Goal: Transaction & Acquisition: Purchase product/service

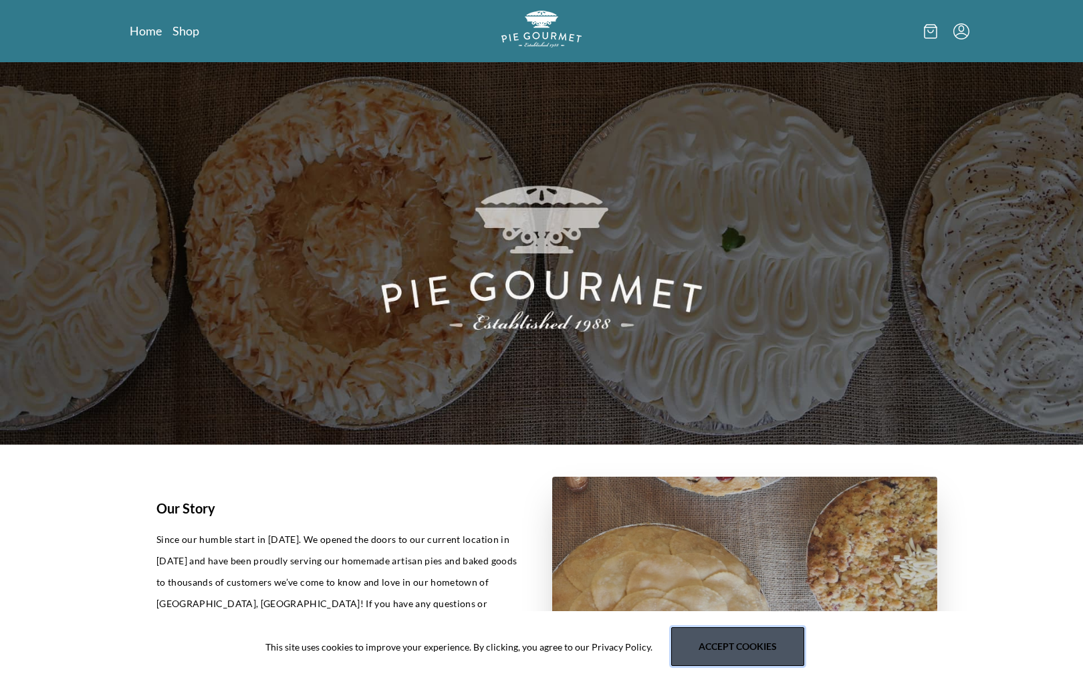
click at [747, 645] on button "Accept cookies" at bounding box center [737, 646] width 133 height 39
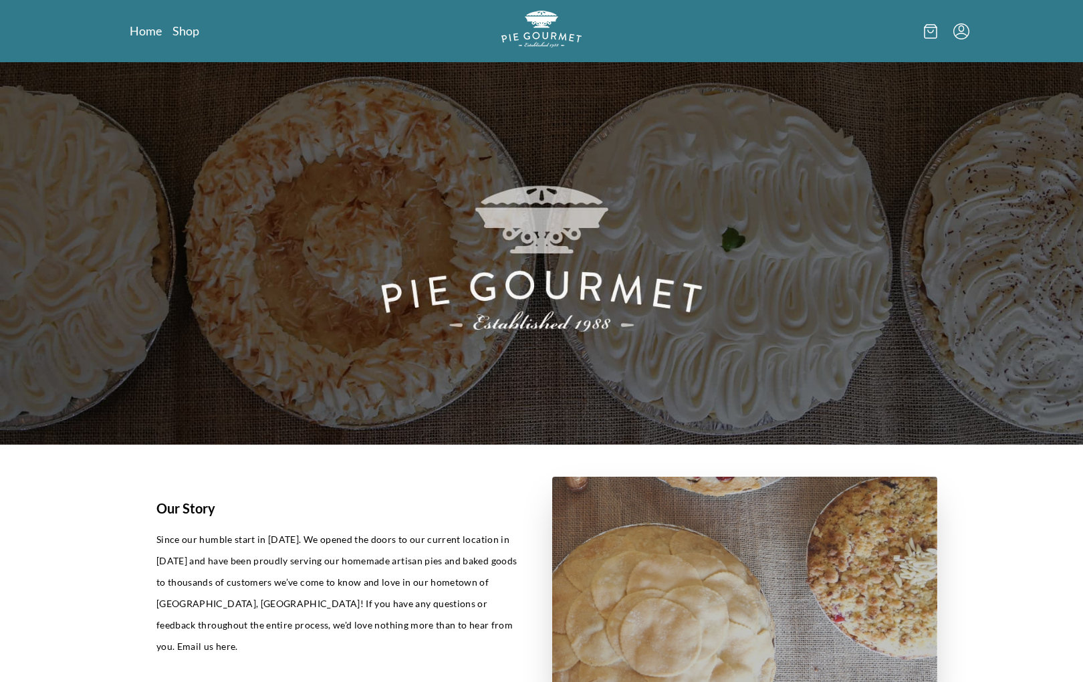
click at [974, 30] on div "Home Shop" at bounding box center [541, 31] width 1083 height 62
click at [928, 28] on icon at bounding box center [930, 31] width 13 height 15
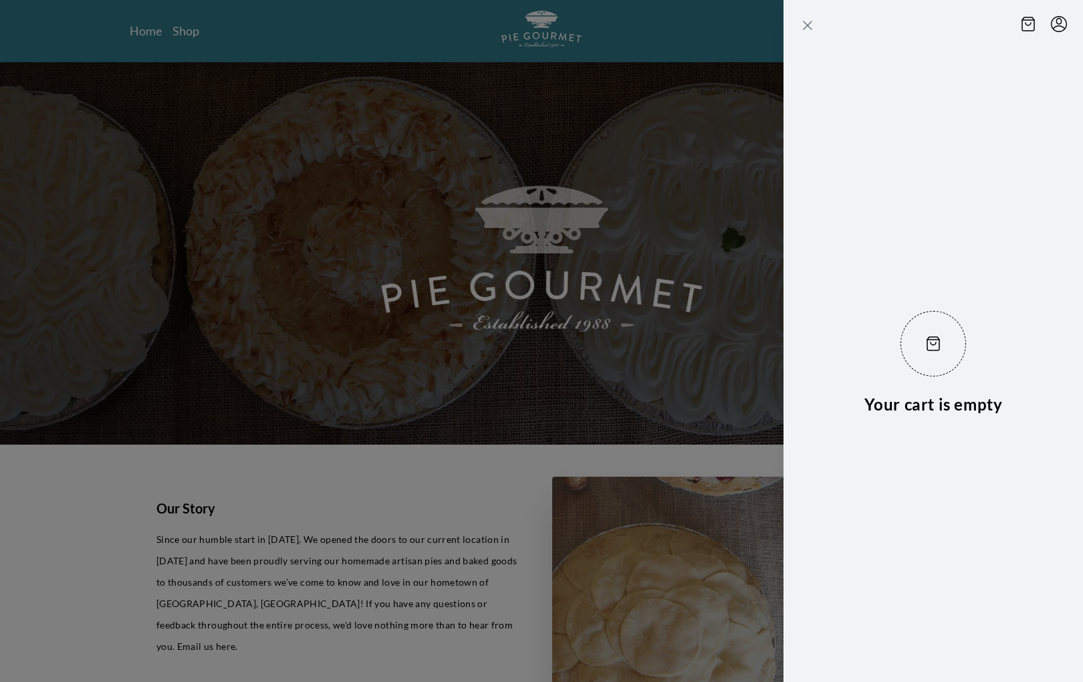
click at [803, 27] on icon "Close panel" at bounding box center [808, 25] width 16 height 16
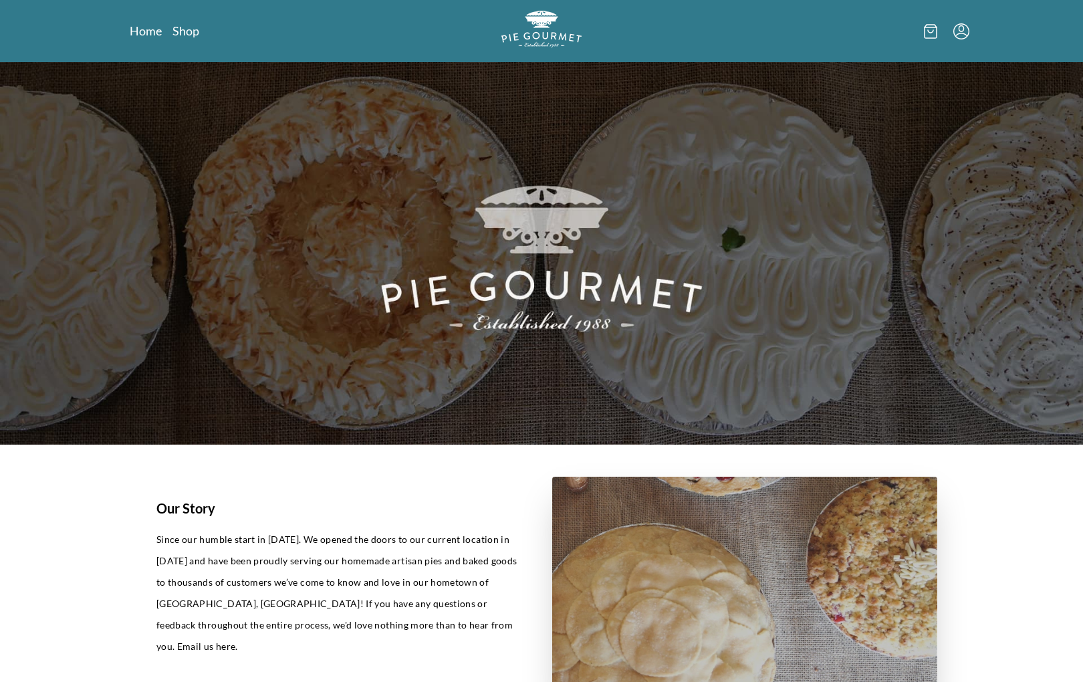
click at [963, 31] on icon "Menu" at bounding box center [962, 31] width 16 height 16
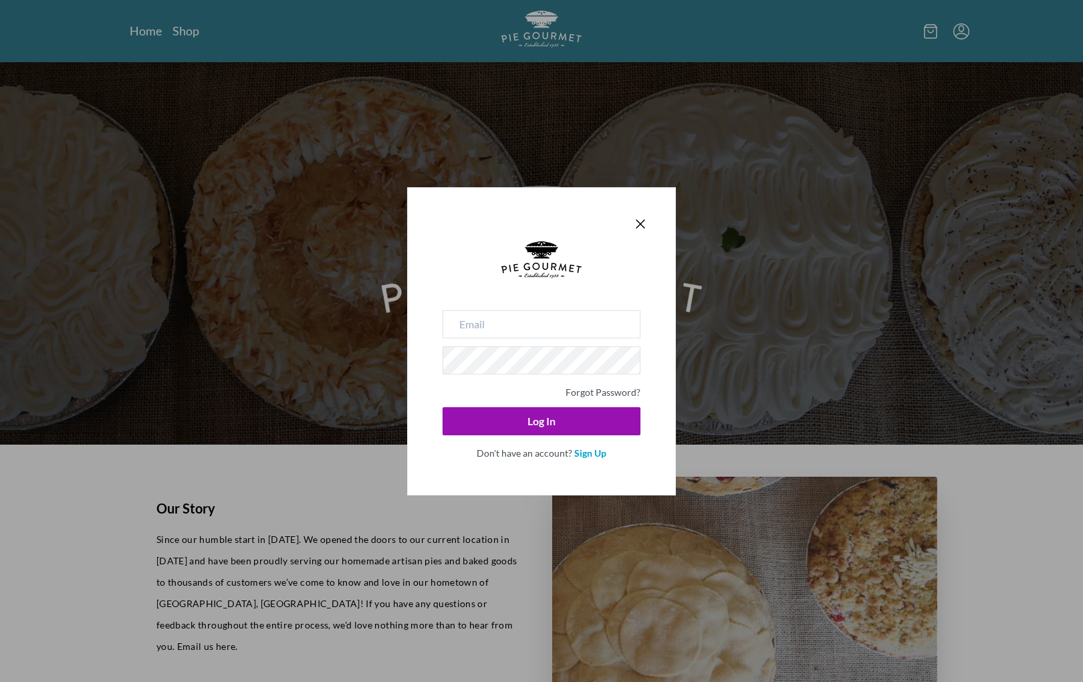
click at [619, 336] on input "email" at bounding box center [542, 324] width 198 height 28
click at [611, 330] on input "email" at bounding box center [542, 324] width 198 height 28
type input "[EMAIL_ADDRESS][DOMAIN_NAME]"
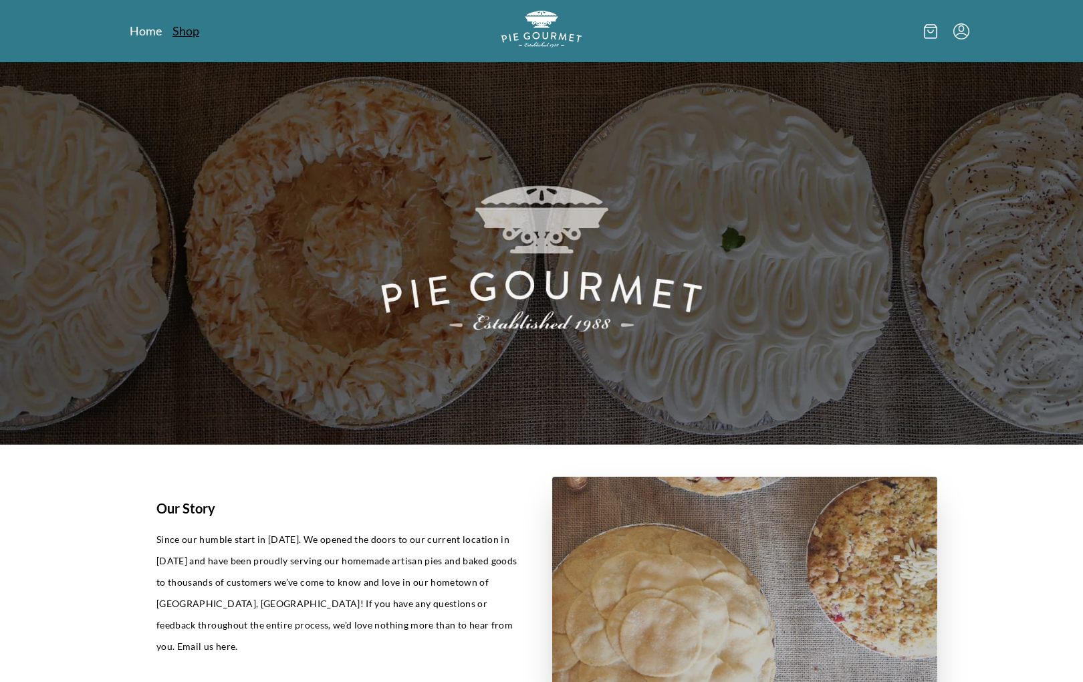
click at [191, 36] on link "Shop" at bounding box center [186, 31] width 27 height 16
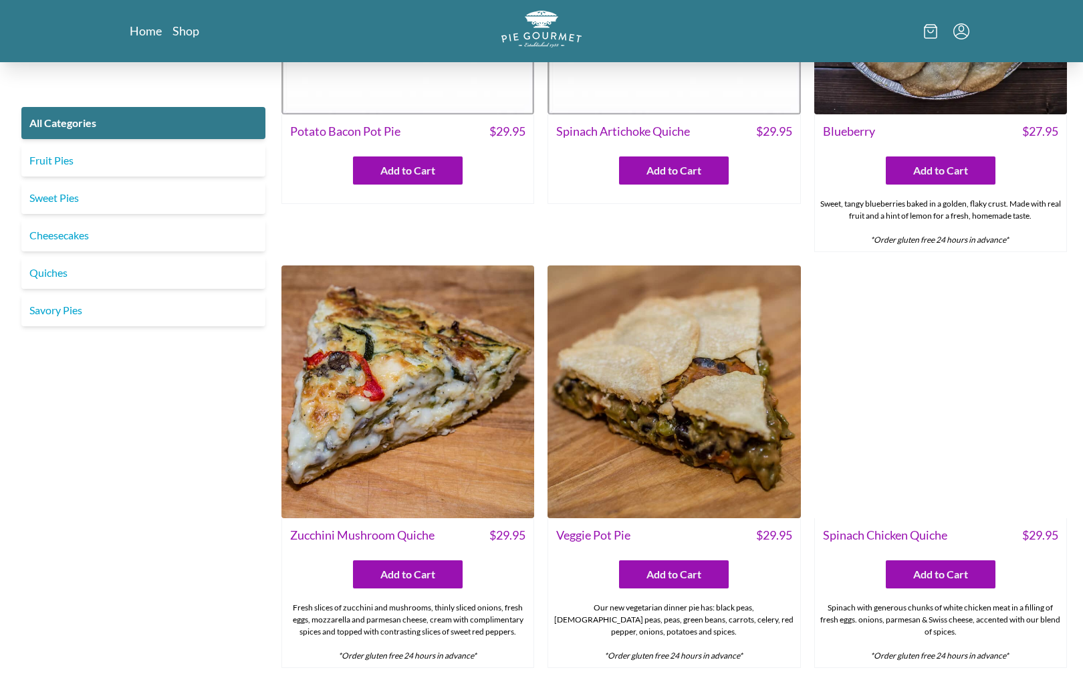
scroll to position [572, 0]
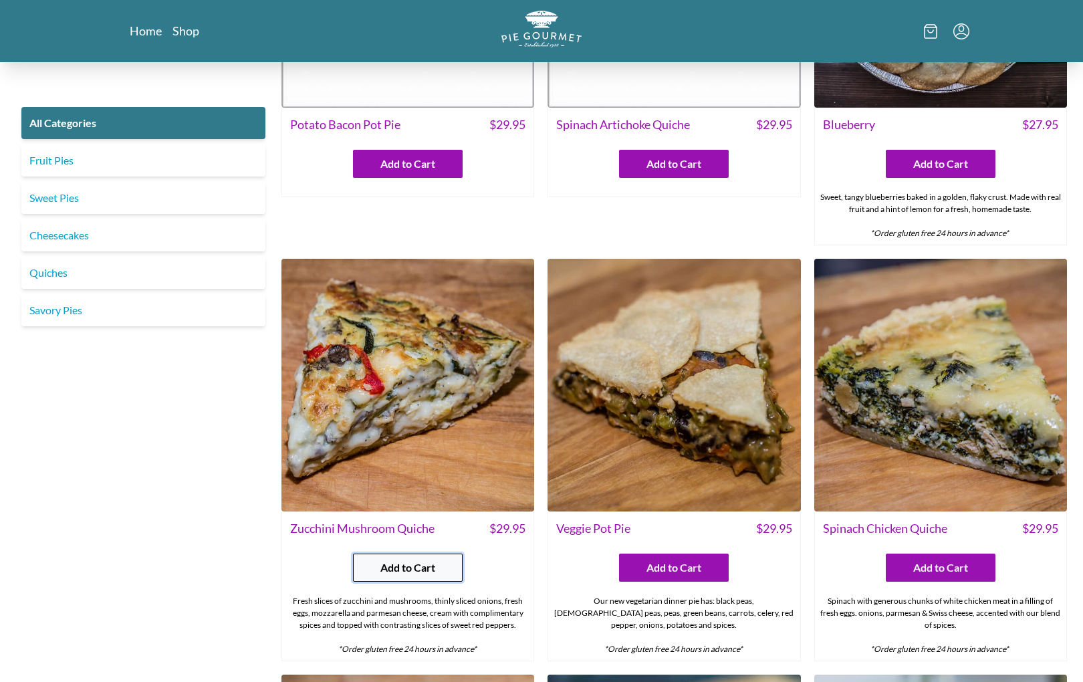
click at [448, 563] on button "Add to Cart" at bounding box center [408, 568] width 110 height 28
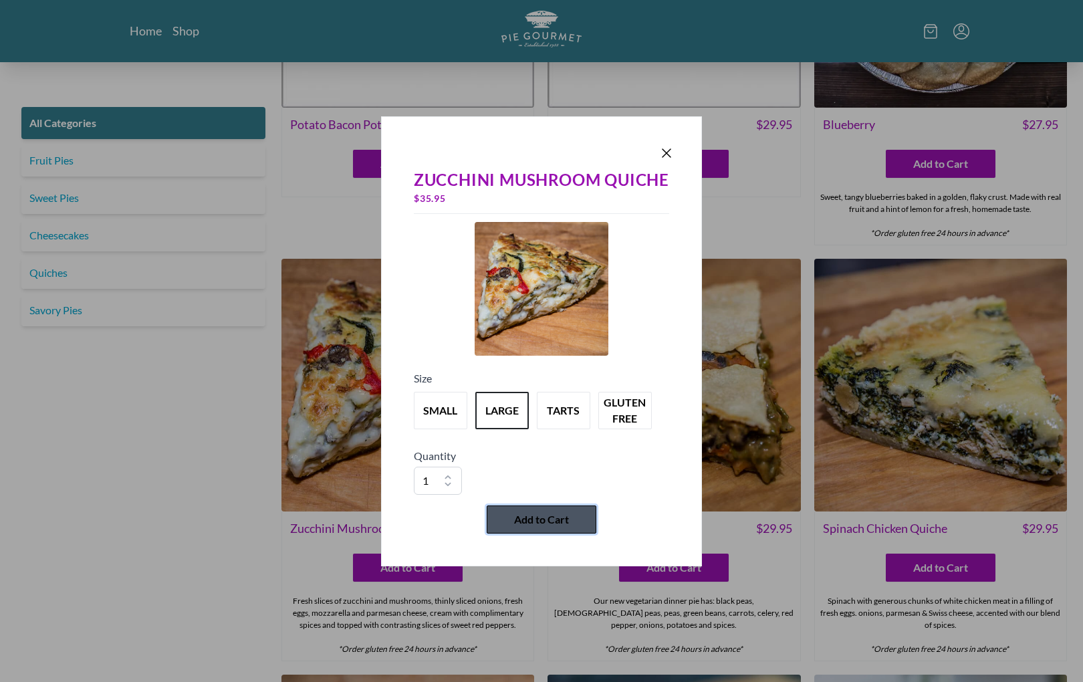
click at [577, 507] on button "Add to Cart" at bounding box center [542, 520] width 110 height 28
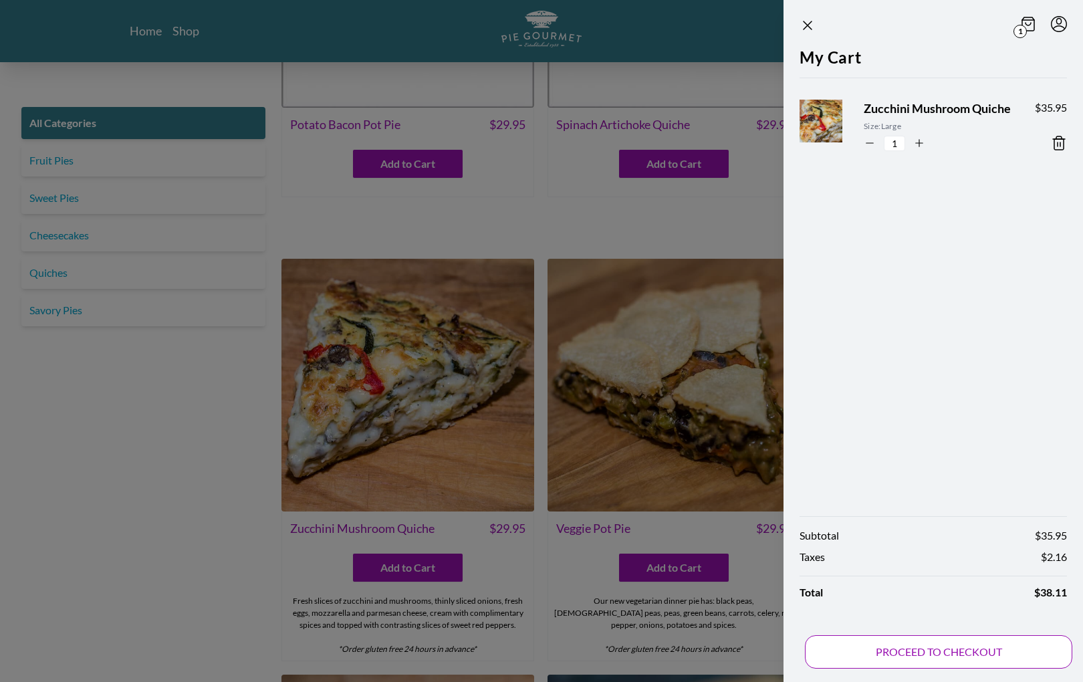
click at [932, 653] on button "PROCEED TO CHECKOUT" at bounding box center [939, 651] width 268 height 33
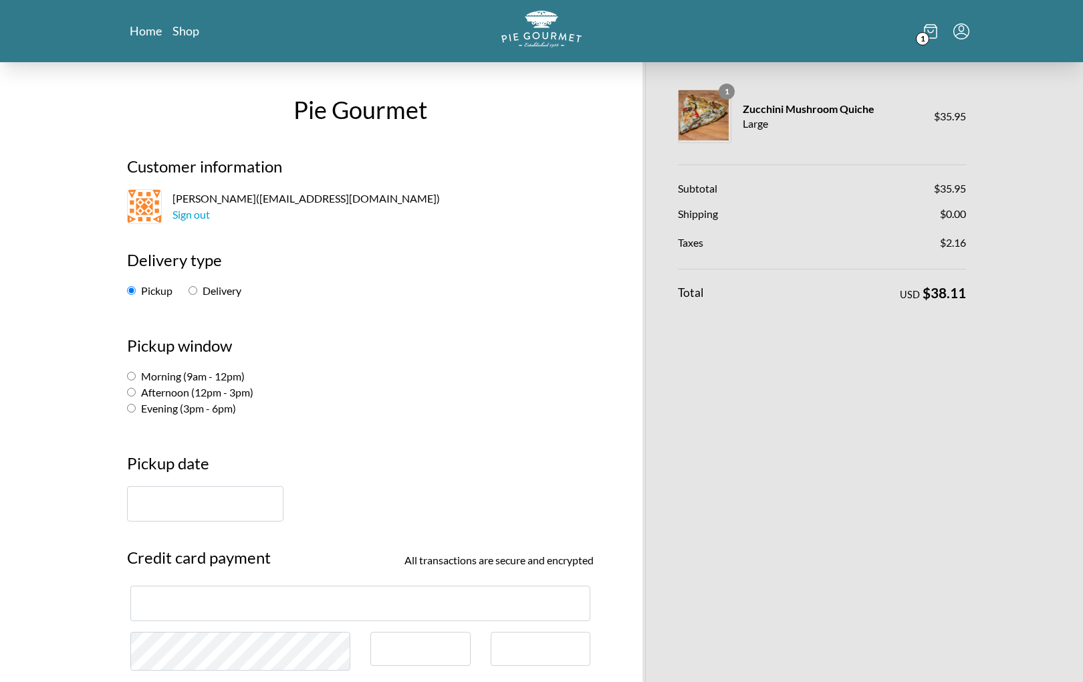
click at [201, 296] on label "Delivery" at bounding box center [215, 290] width 53 height 13
click at [197, 295] on input "Delivery" at bounding box center [193, 290] width 9 height 9
radio input "true"
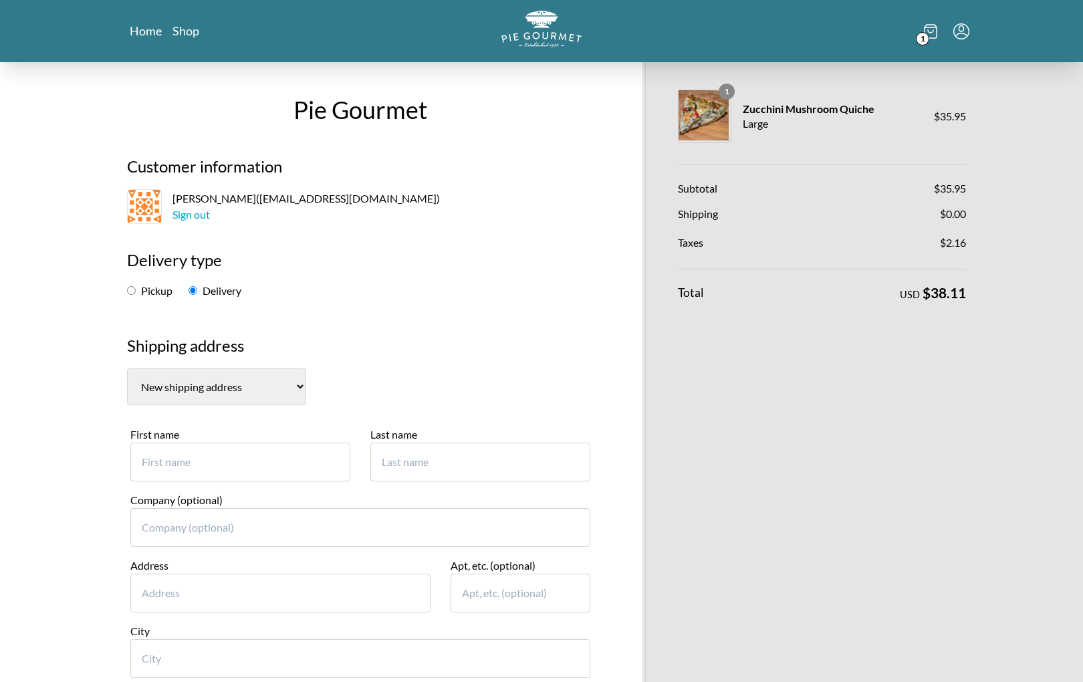
click at [215, 383] on select "JonOgolo, [STREET_ADDRESS] [PERSON_NAME] Home New shipping address" at bounding box center [216, 387] width 179 height 37
select select "1"
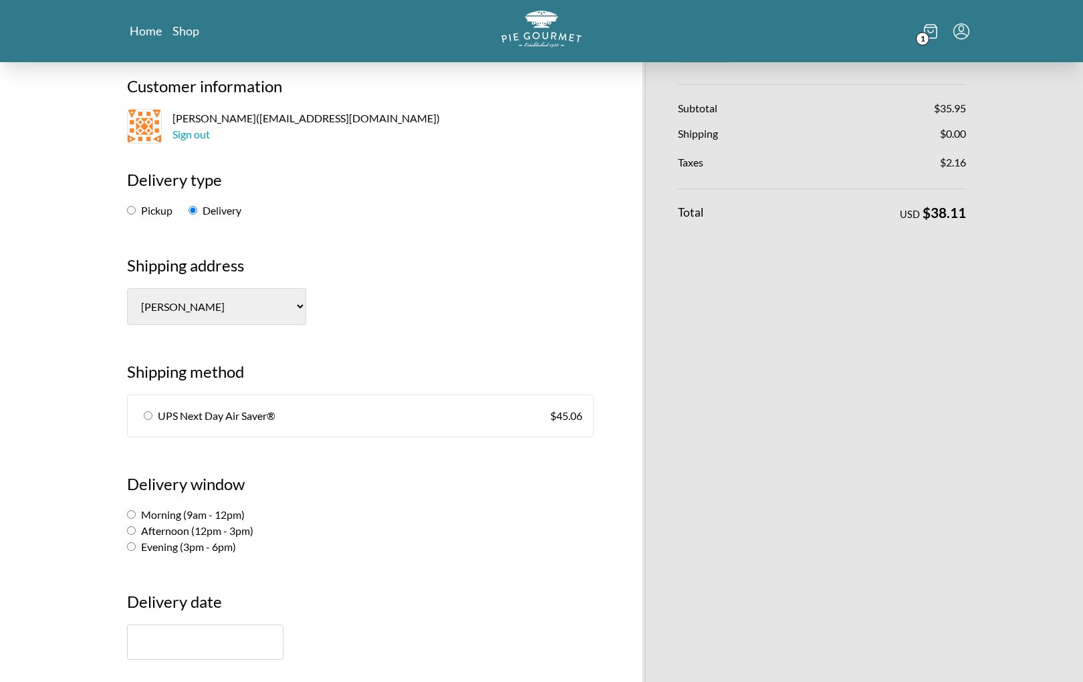
scroll to position [82, 0]
click at [190, 406] on span "UPS Next Day Air Saver®" at bounding box center [217, 414] width 118 height 16
radio input "true"
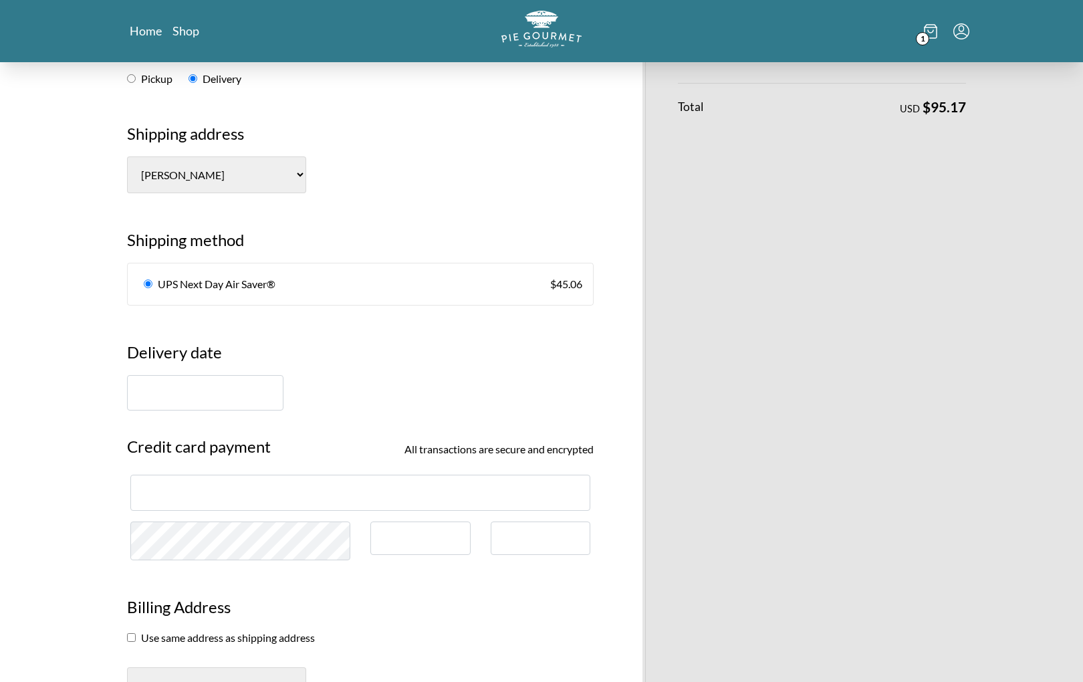
scroll to position [215, 0]
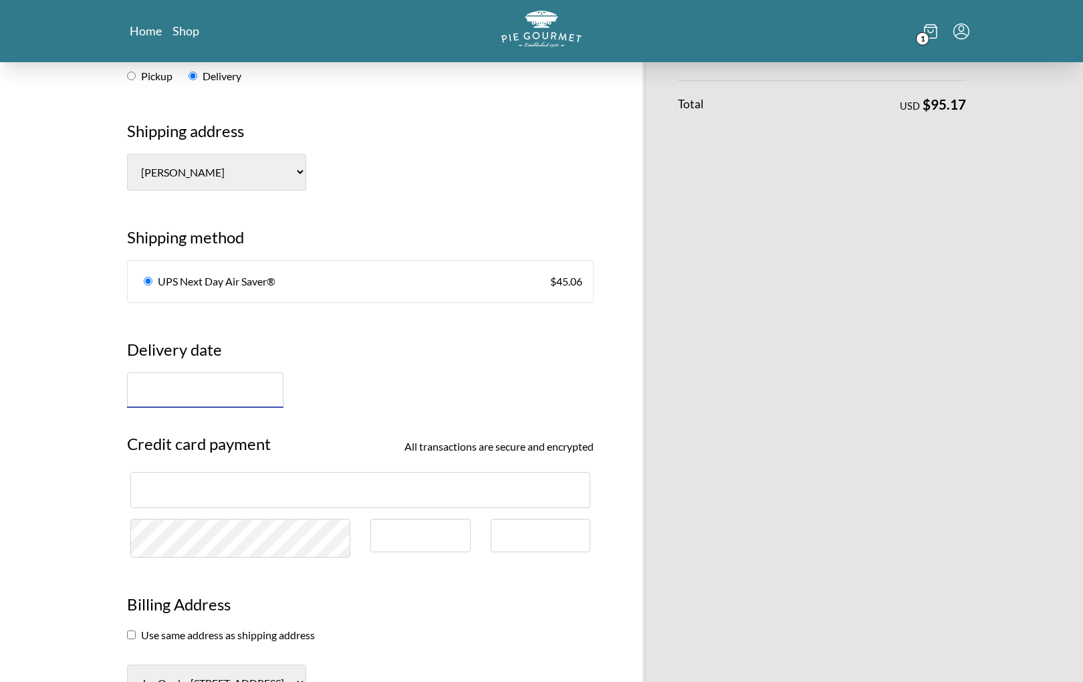
click at [132, 373] on input "text" at bounding box center [205, 390] width 156 height 35
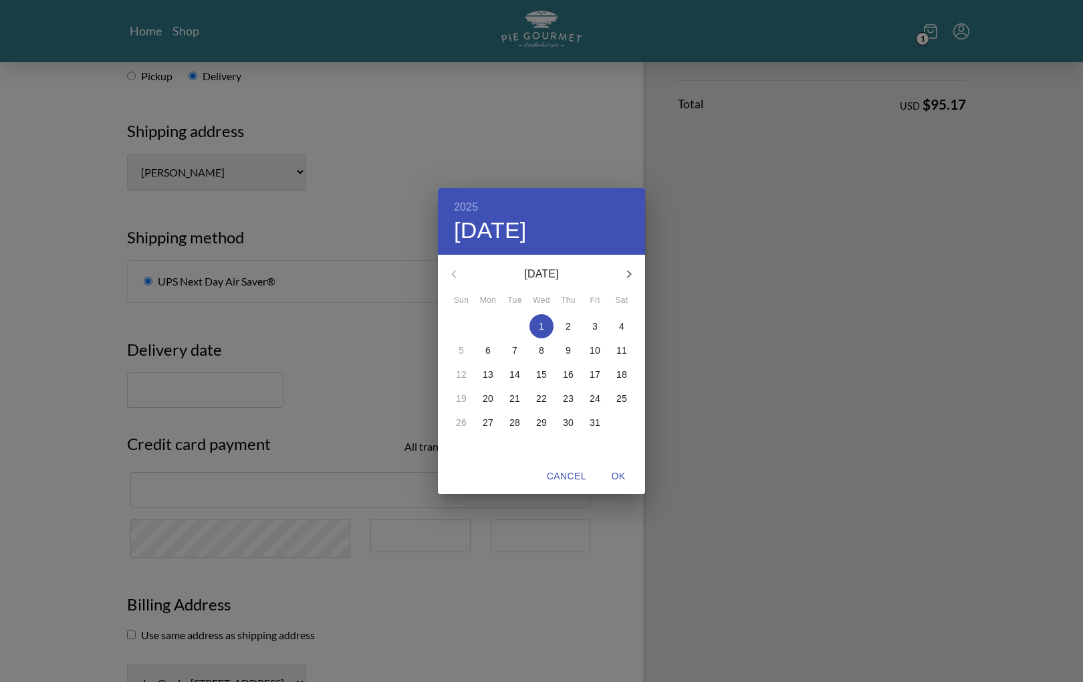
click at [548, 324] on span "1" at bounding box center [542, 326] width 24 height 13
click at [613, 478] on span "OK" at bounding box center [619, 476] width 32 height 17
type input "[DATE]"
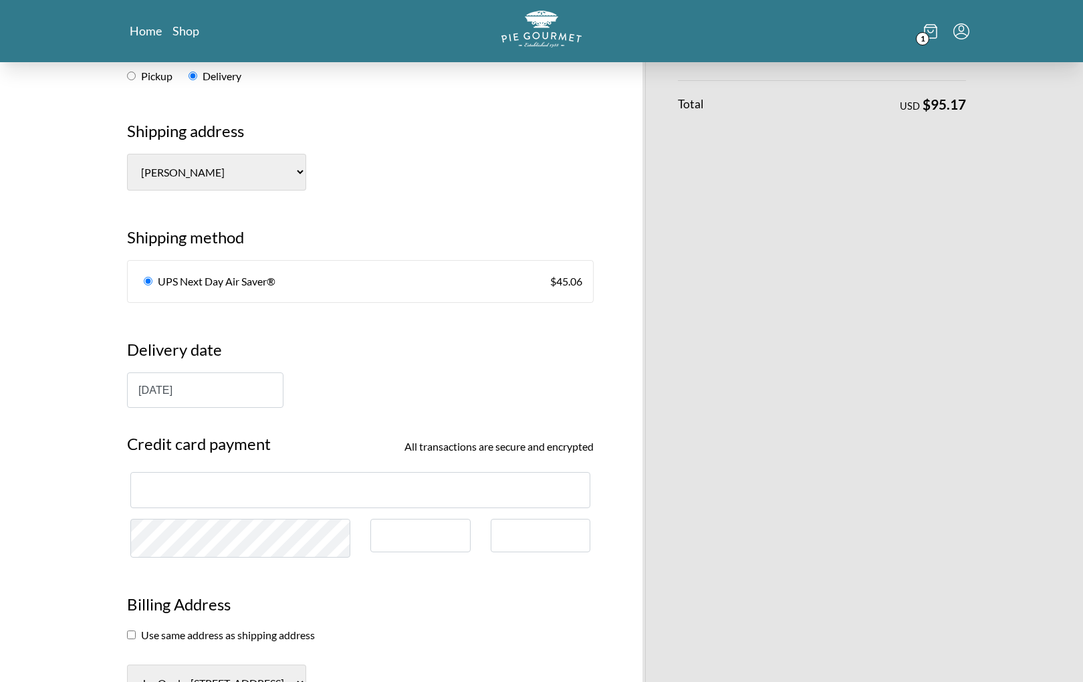
click at [352, 484] on div at bounding box center [360, 490] width 437 height 13
click at [226, 472] on div at bounding box center [360, 489] width 460 height 35
type input "[PERSON_NAME]"
type input "Ogolo"
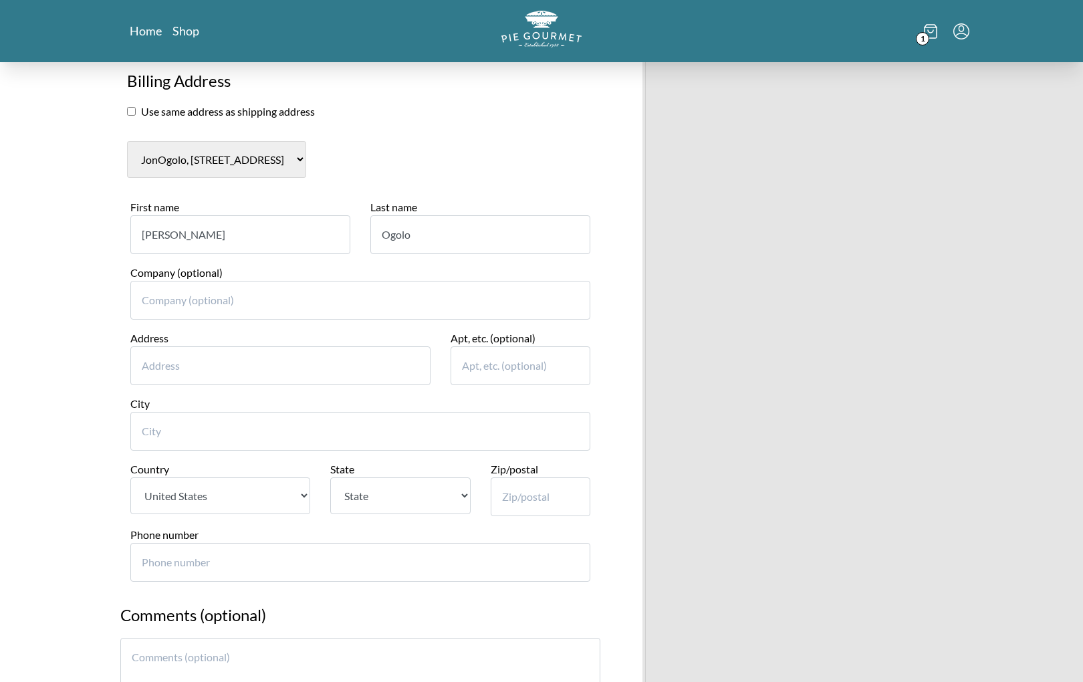
scroll to position [739, 0]
type input "[STREET_ADDRESS]"
type input "S"
click at [253, 346] on input "[STREET_ADDRESS]" at bounding box center [280, 365] width 300 height 39
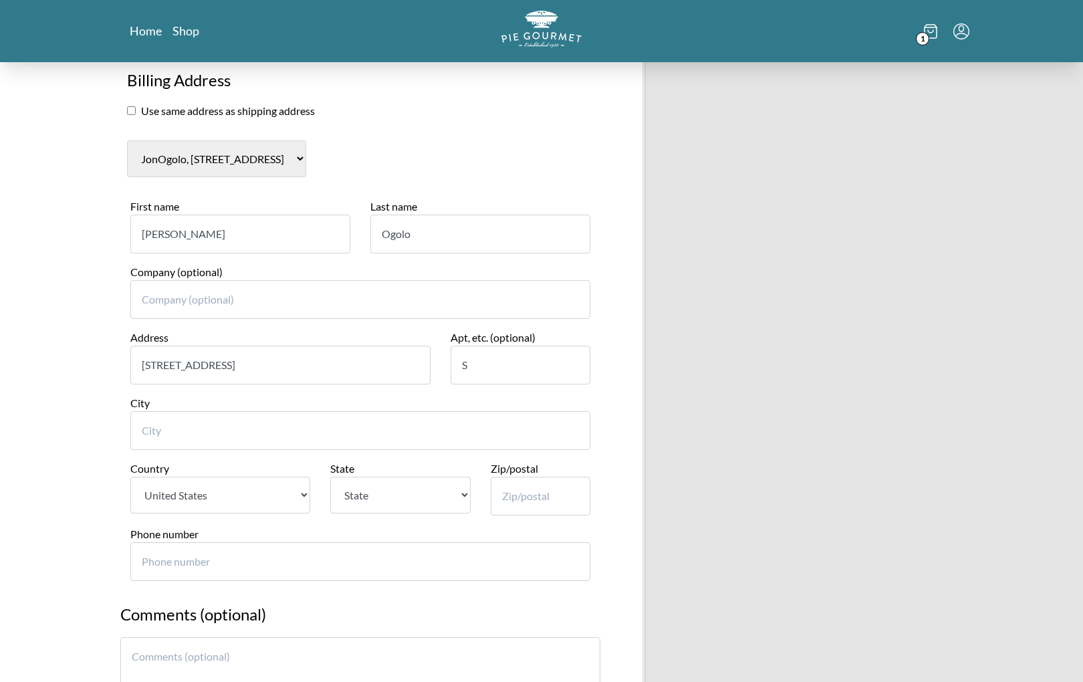
type input "[STREET_ADDRESS]"
click at [526, 346] on input "S" at bounding box center [521, 365] width 140 height 39
type input "[GEOGRAPHIC_DATA]"
select select "VA"
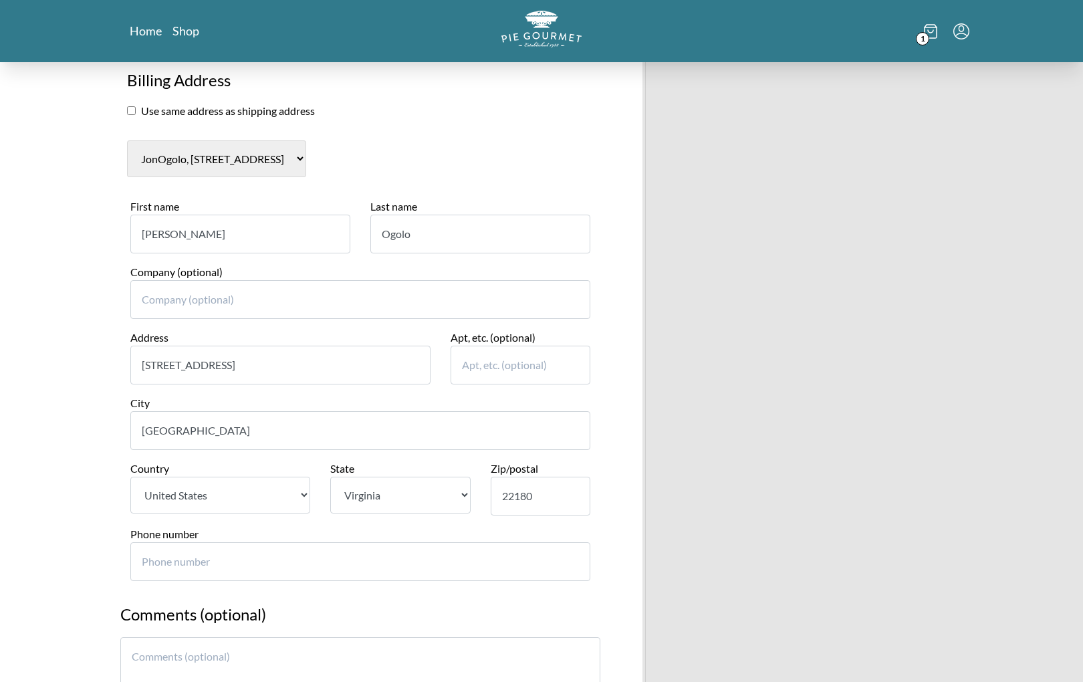
type input "22180"
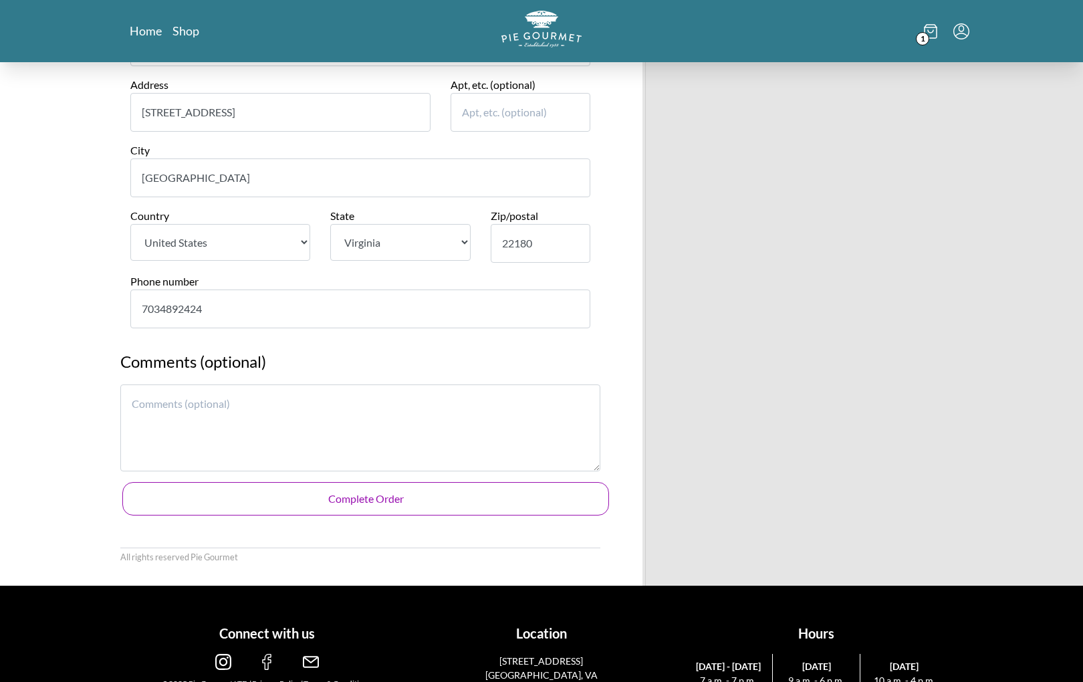
scroll to position [991, 0]
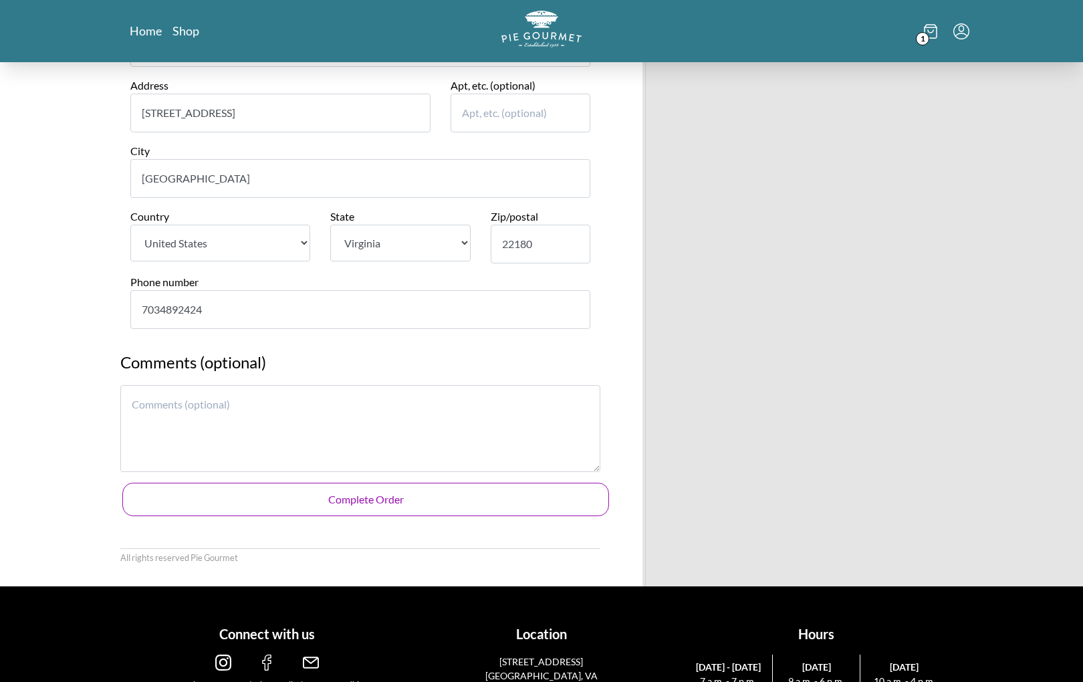
type input "7034892424"
click at [505, 483] on button "Complete Order" at bounding box center [365, 499] width 487 height 33
click at [354, 483] on button "Complete Order" at bounding box center [365, 499] width 487 height 33
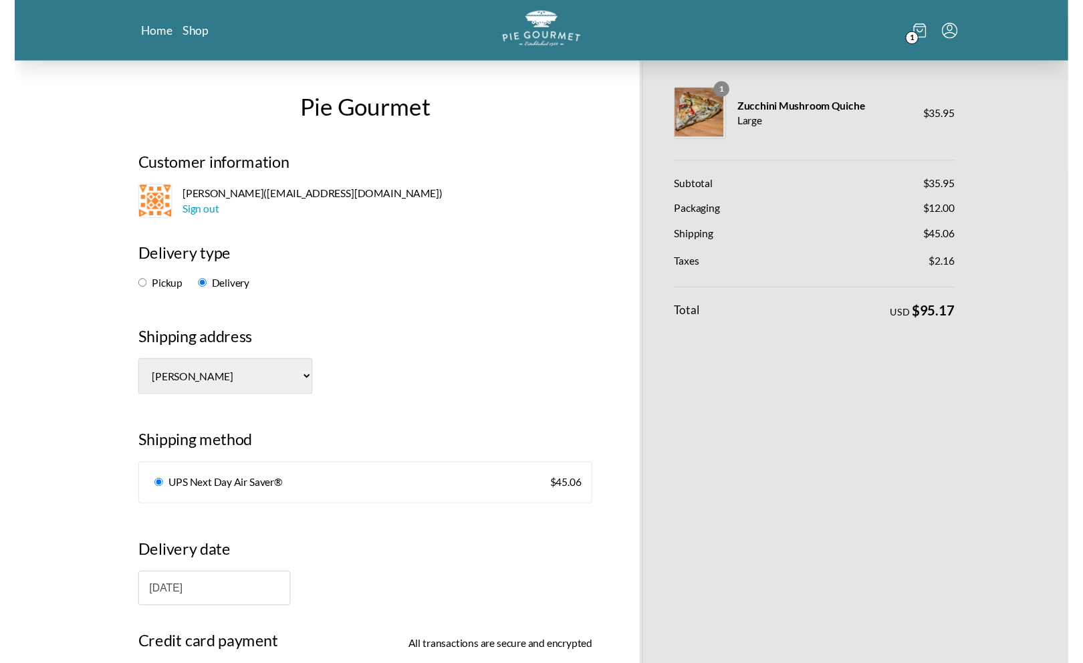
scroll to position [0, 0]
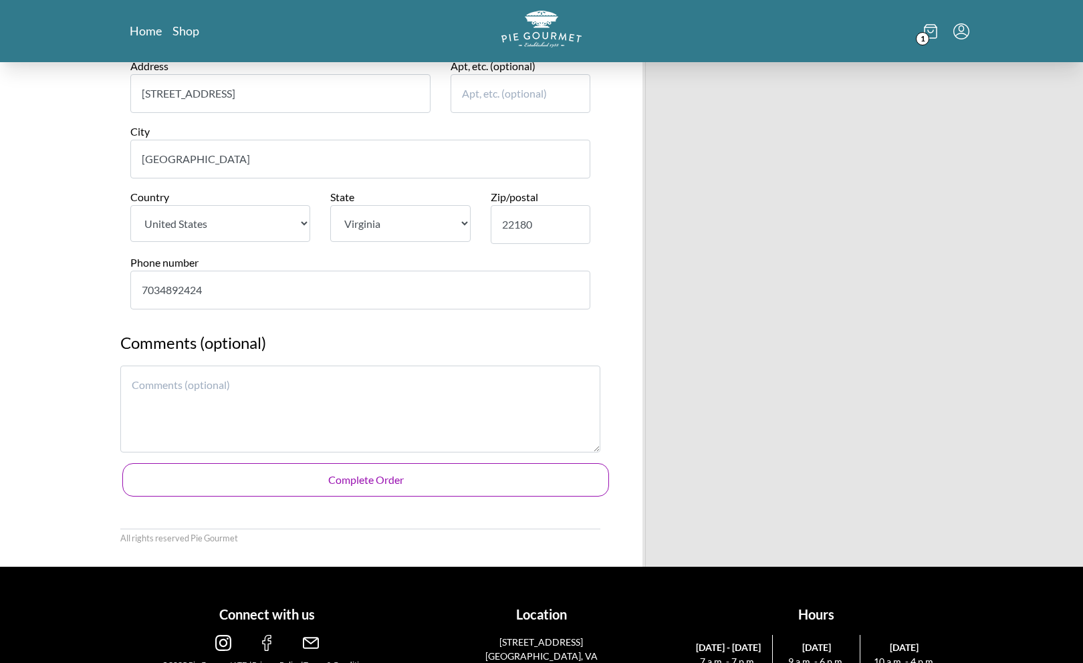
scroll to position [1010, 0]
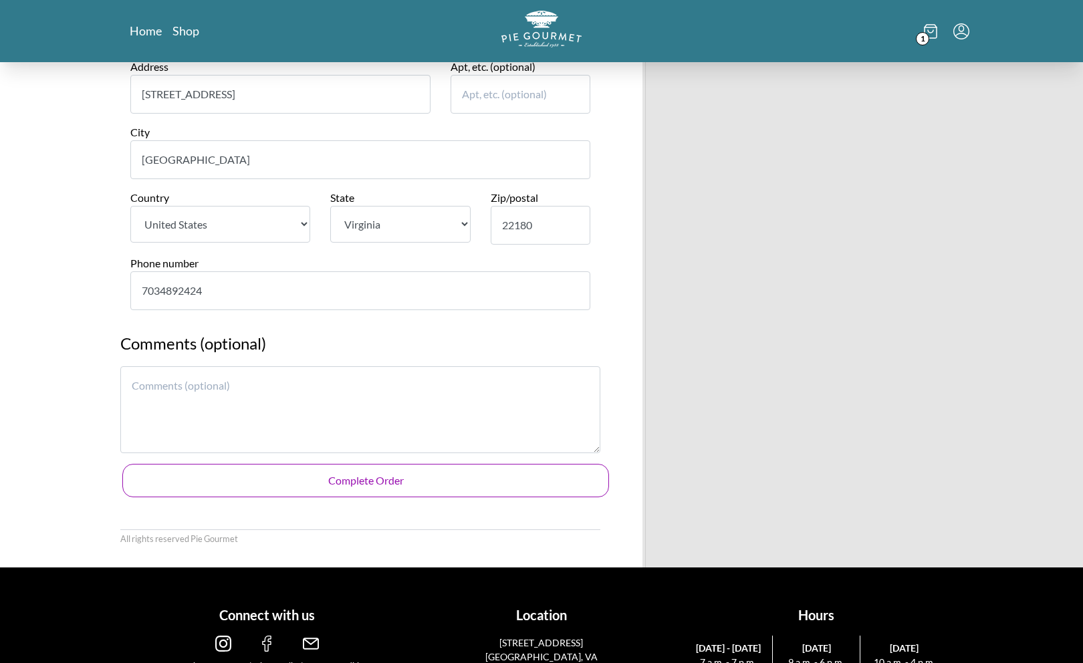
click at [381, 464] on button "Complete Order" at bounding box center [365, 480] width 487 height 33
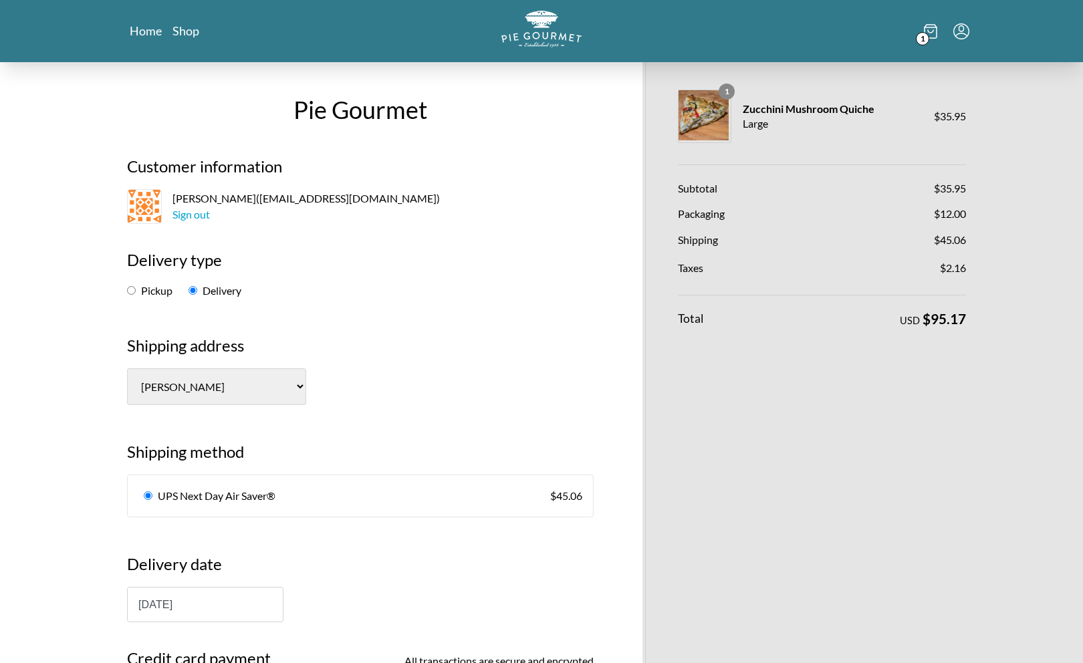
scroll to position [43, 0]
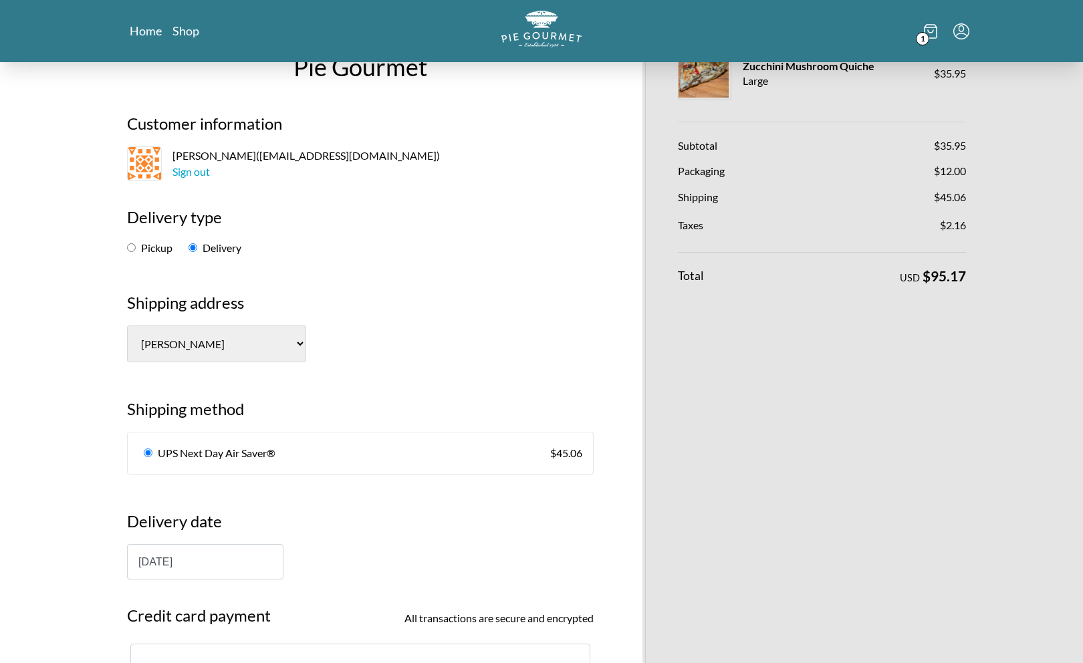
click at [140, 249] on label "Pickup" at bounding box center [149, 247] width 45 height 13
click at [136, 249] on input "Pickup" at bounding box center [131, 247] width 9 height 9
radio input "true"
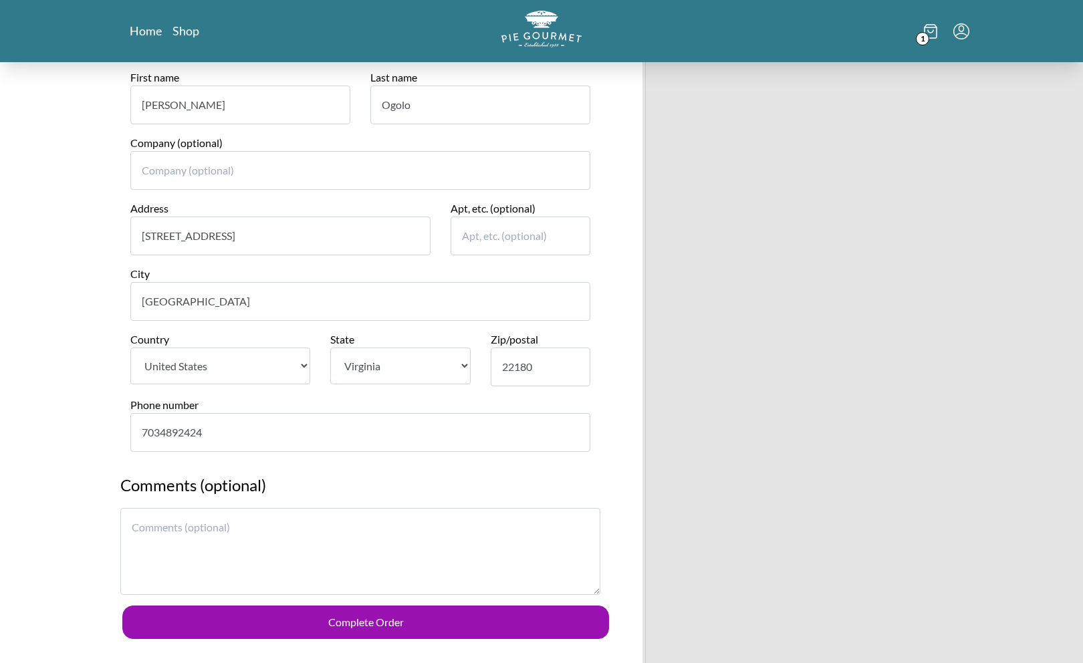
scroll to position [770, 0]
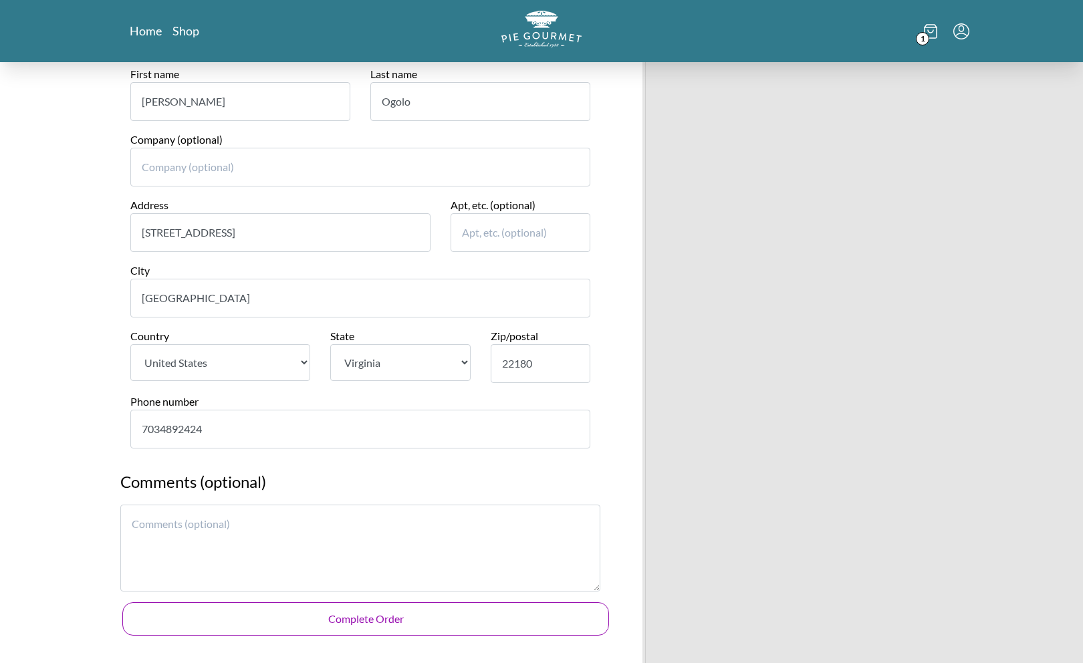
click at [302, 603] on button "Complete Order" at bounding box center [365, 619] width 487 height 33
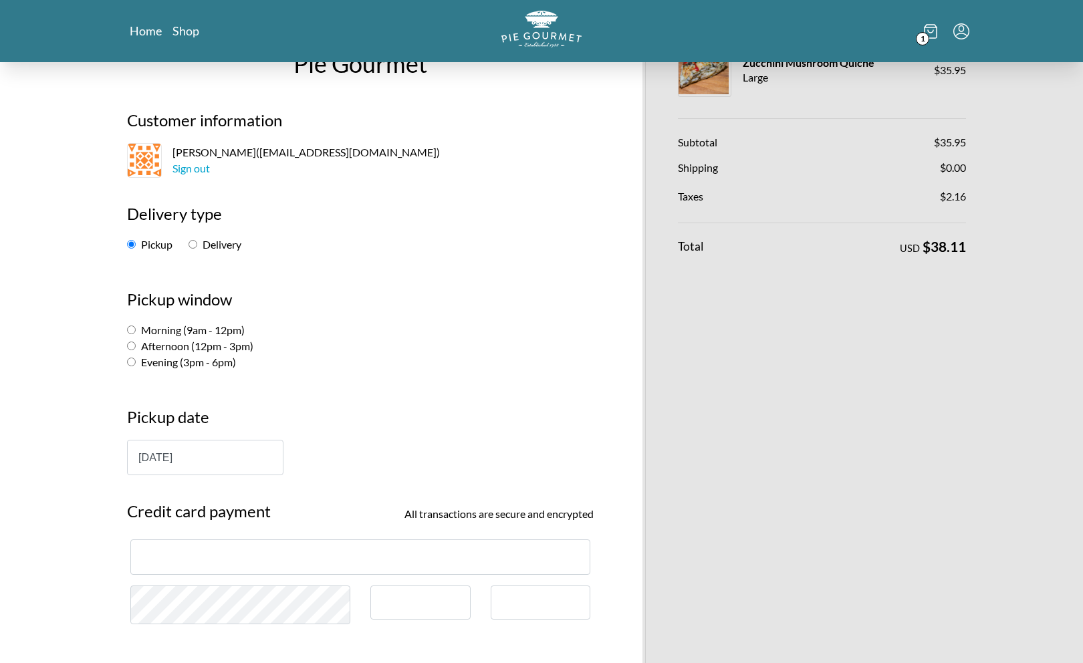
click at [187, 327] on label "Morning (9am - 12pm)" at bounding box center [186, 330] width 118 height 13
click at [136, 327] on input "Morning (9am - 12pm)" at bounding box center [131, 330] width 9 height 9
radio input "true"
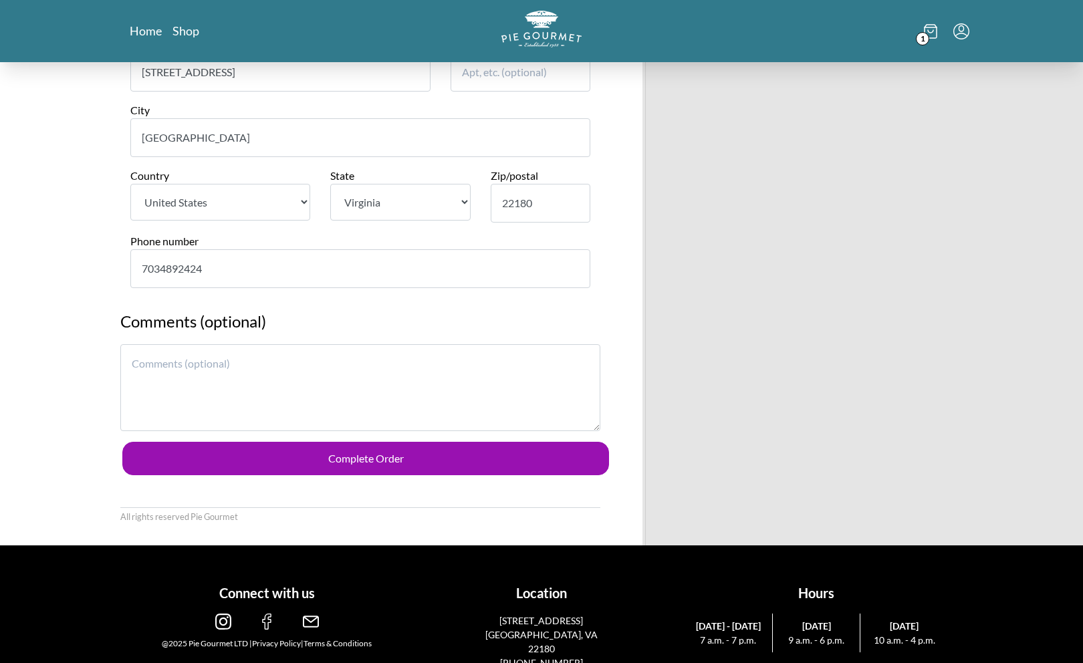
scroll to position [929, 0]
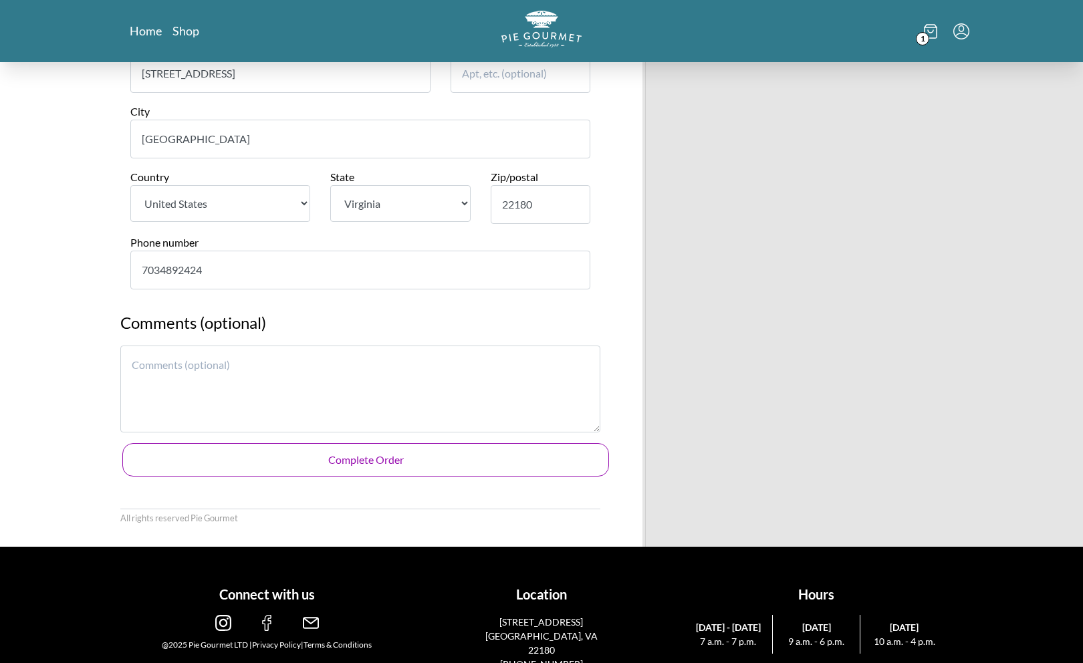
click at [328, 443] on button "Complete Order" at bounding box center [365, 459] width 487 height 33
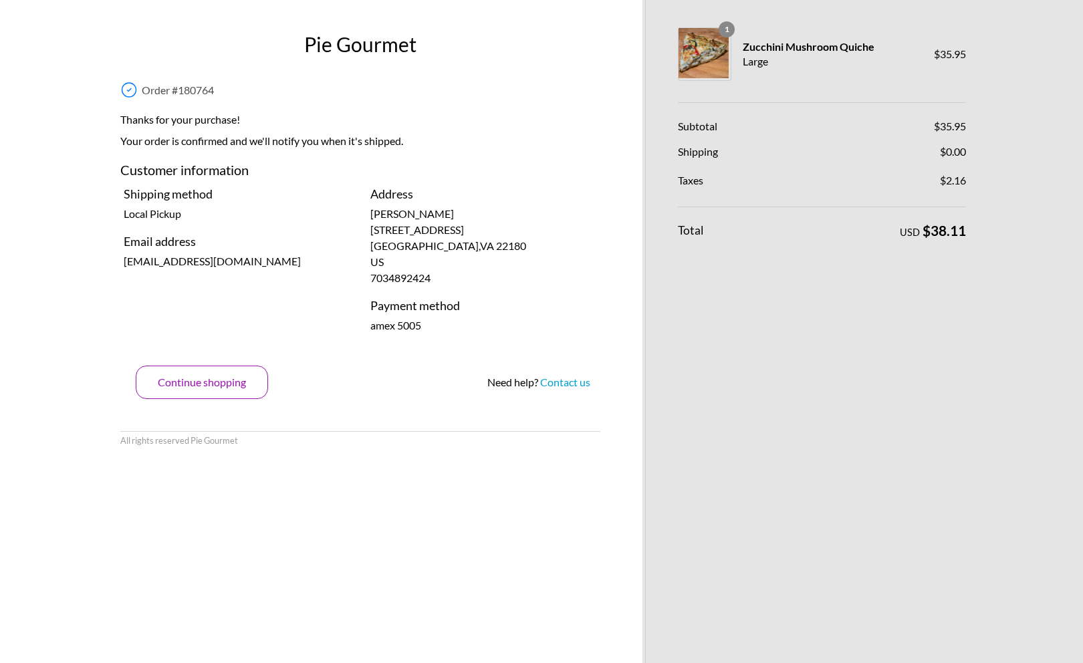
click at [213, 383] on button "Continue shopping" at bounding box center [202, 382] width 132 height 33
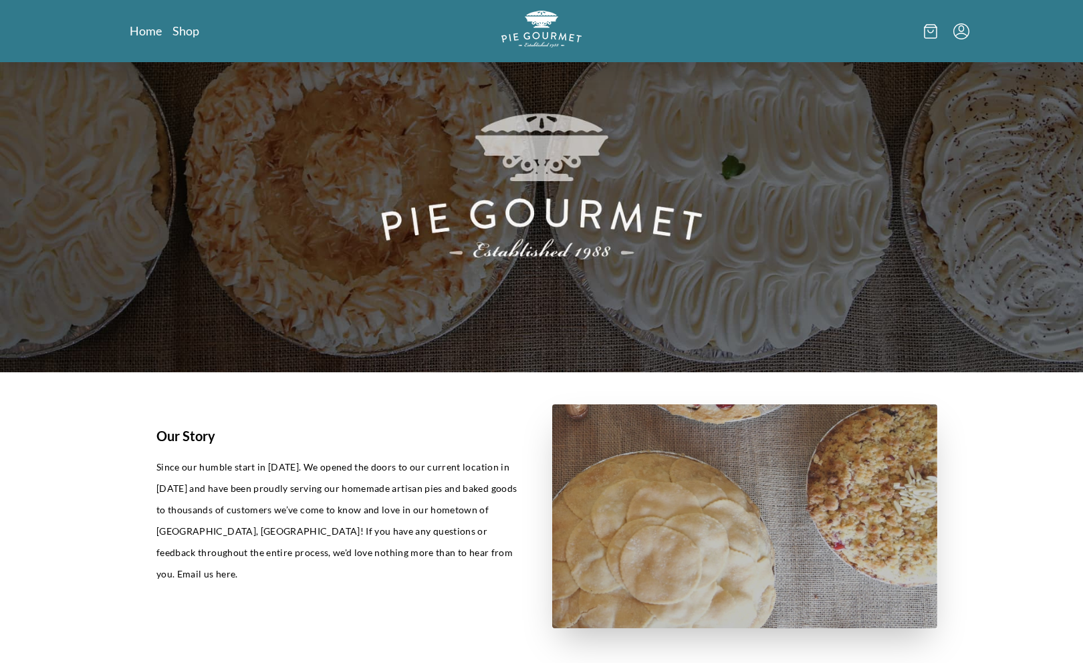
scroll to position [74, 0]
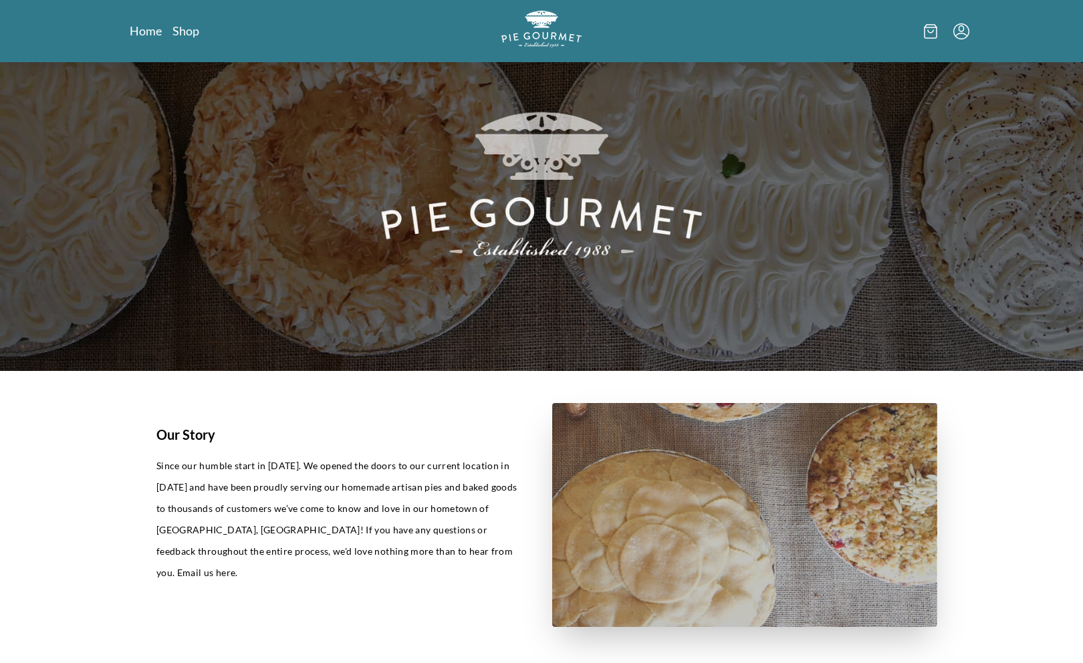
click at [952, 31] on ul at bounding box center [946, 31] width 45 height 16
click at [958, 31] on icon "Menu" at bounding box center [962, 31] width 16 height 16
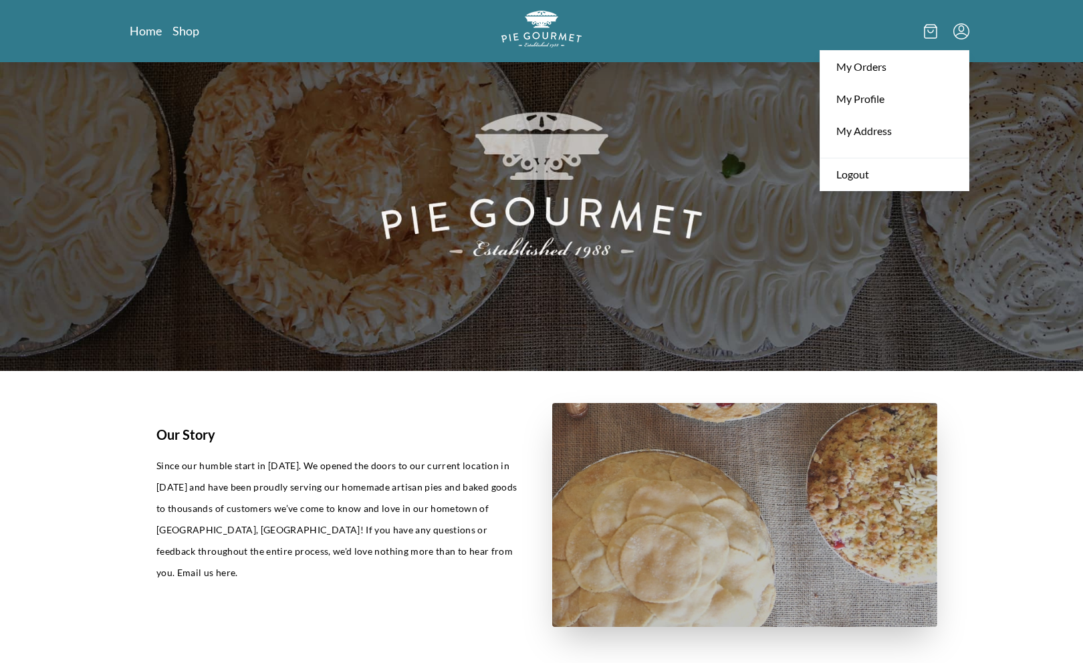
click at [618, 165] on img at bounding box center [541, 180] width 1083 height 383
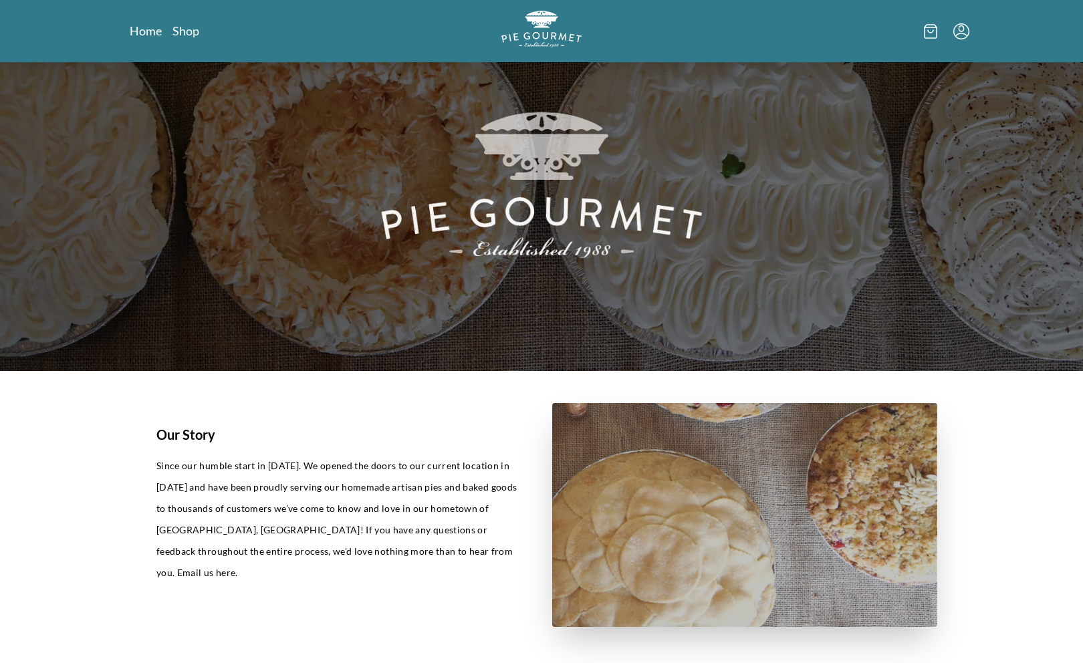
click at [199, 17] on div "Home Shop" at bounding box center [542, 31] width 856 height 62
click at [193, 32] on link "Shop" at bounding box center [186, 31] width 27 height 16
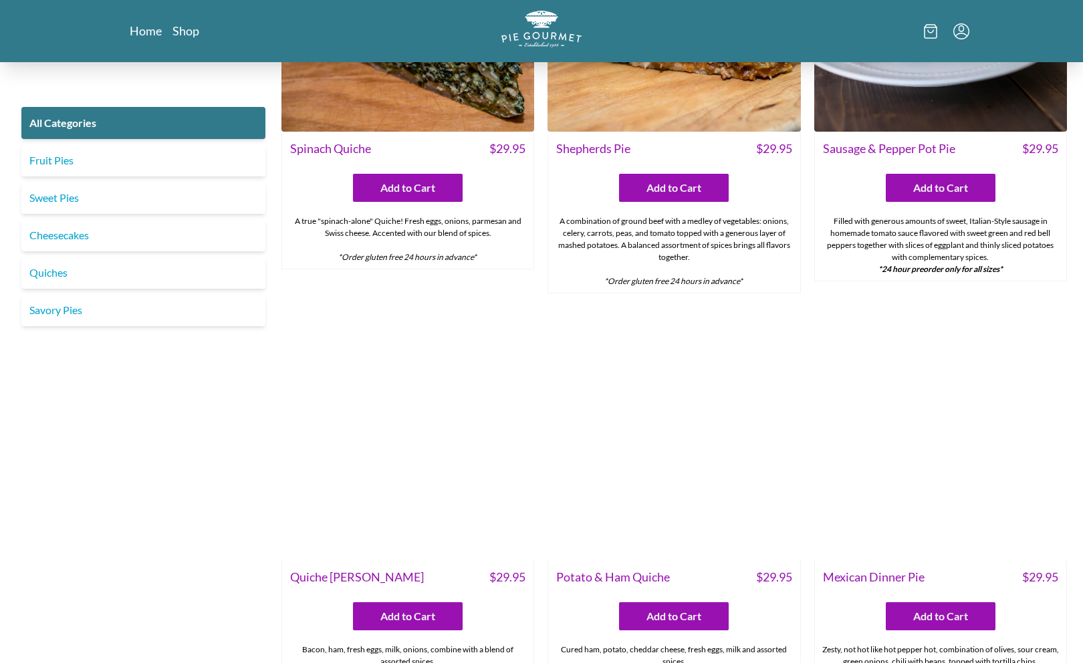
scroll to position [1380, 0]
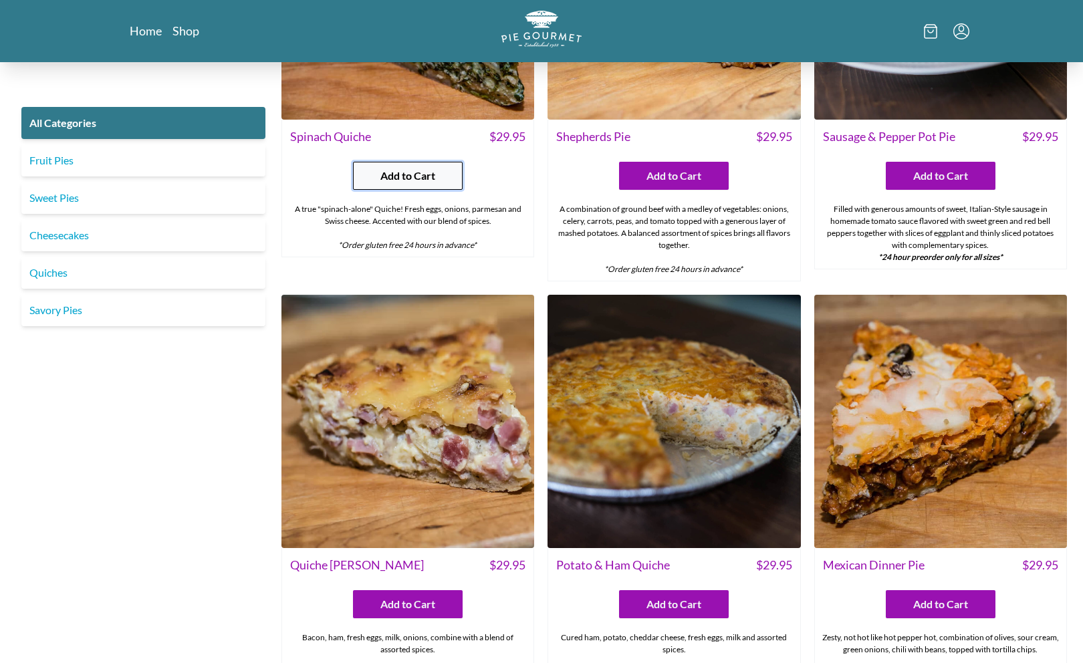
click at [401, 172] on span "Add to Cart" at bounding box center [408, 176] width 55 height 16
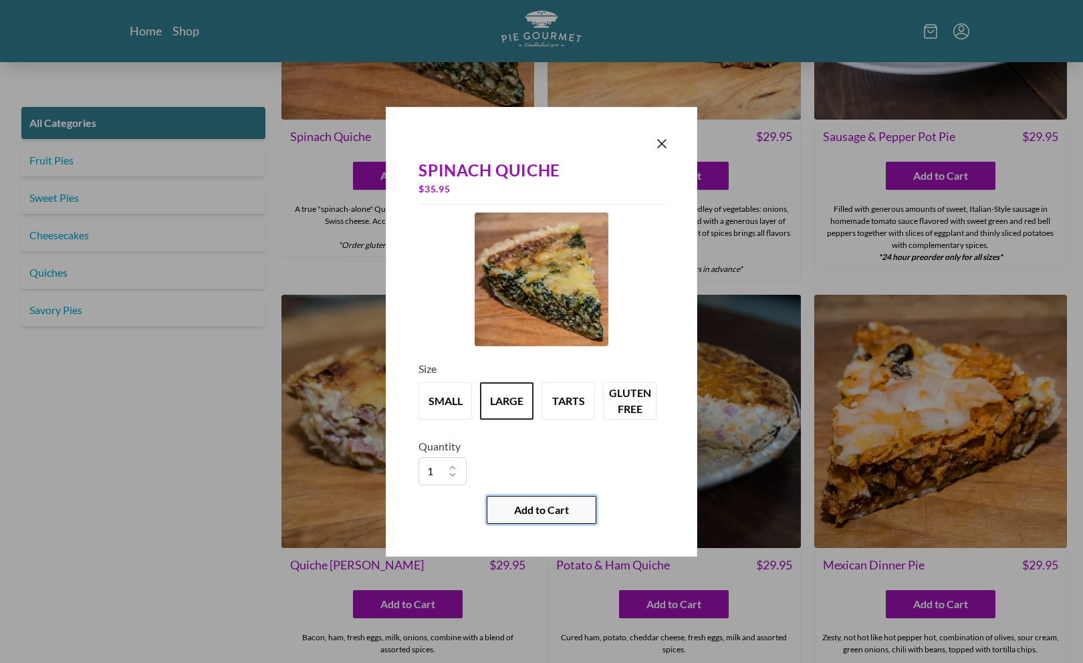
click at [572, 500] on button "Add to Cart" at bounding box center [542, 510] width 110 height 28
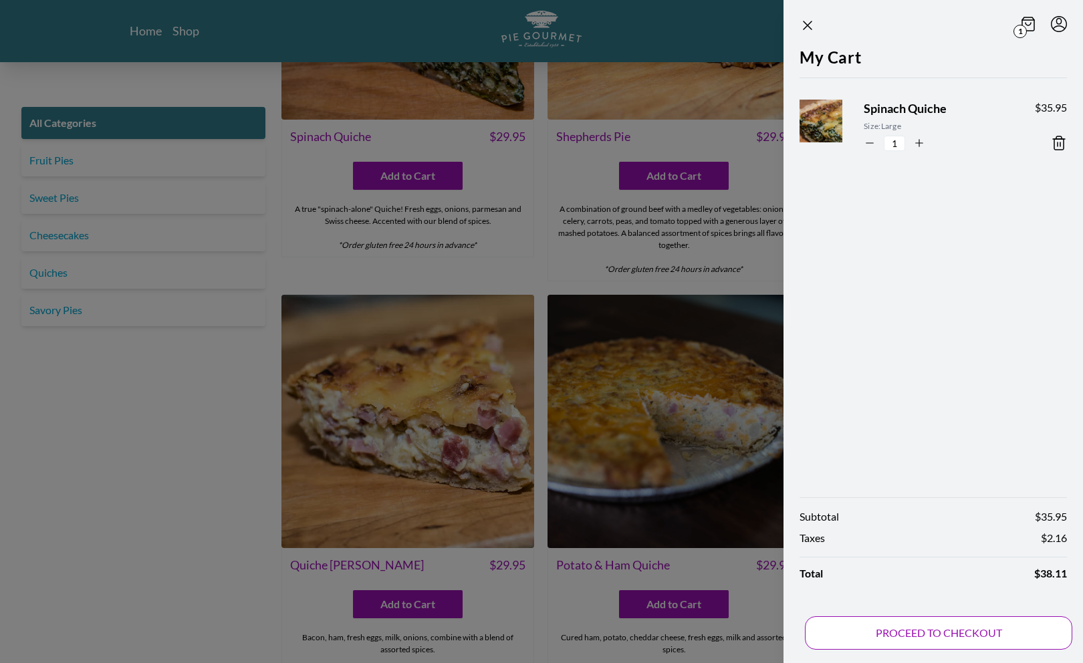
click at [900, 628] on button "PROCEED TO CHECKOUT" at bounding box center [939, 633] width 268 height 33
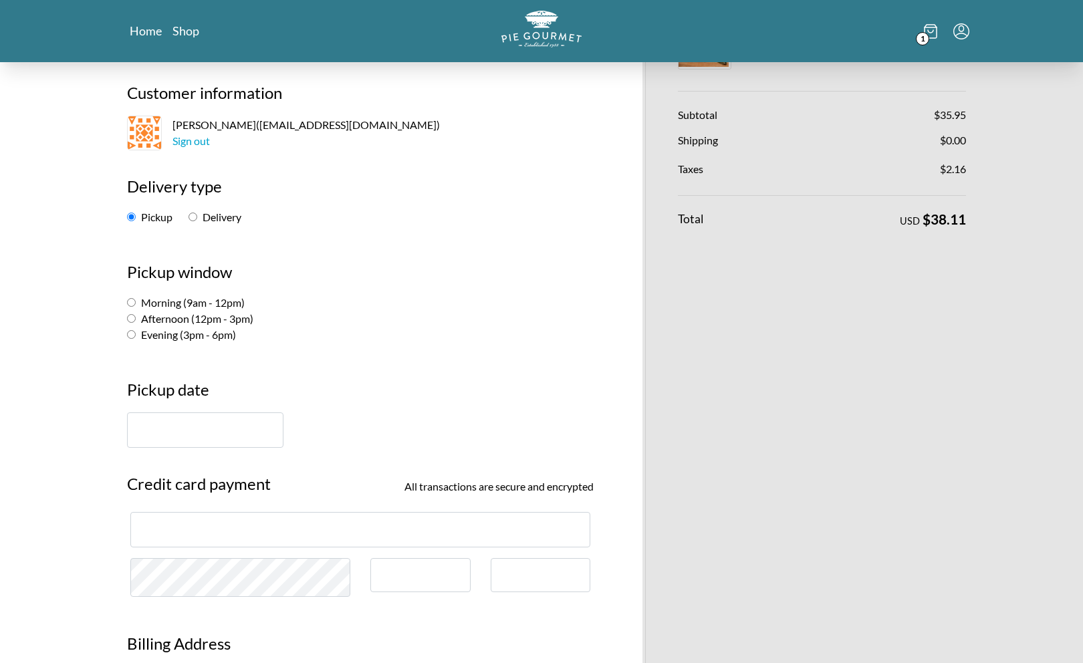
scroll to position [88, 0]
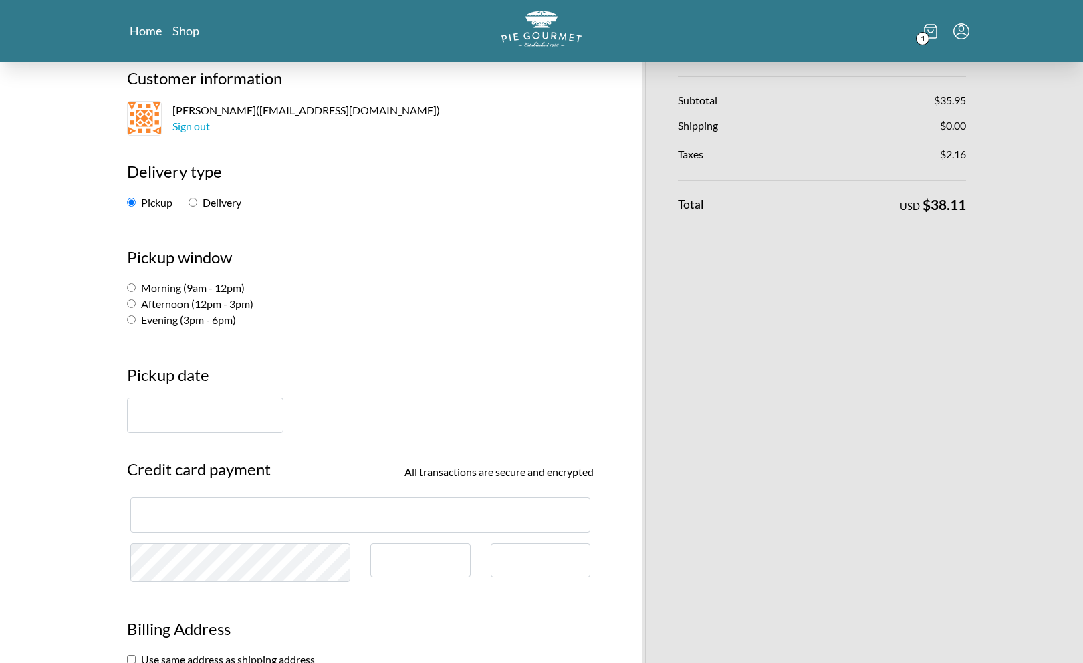
click at [234, 197] on label "Delivery" at bounding box center [215, 202] width 53 height 13
click at [197, 198] on input "Delivery" at bounding box center [193, 202] width 9 height 9
radio input "true"
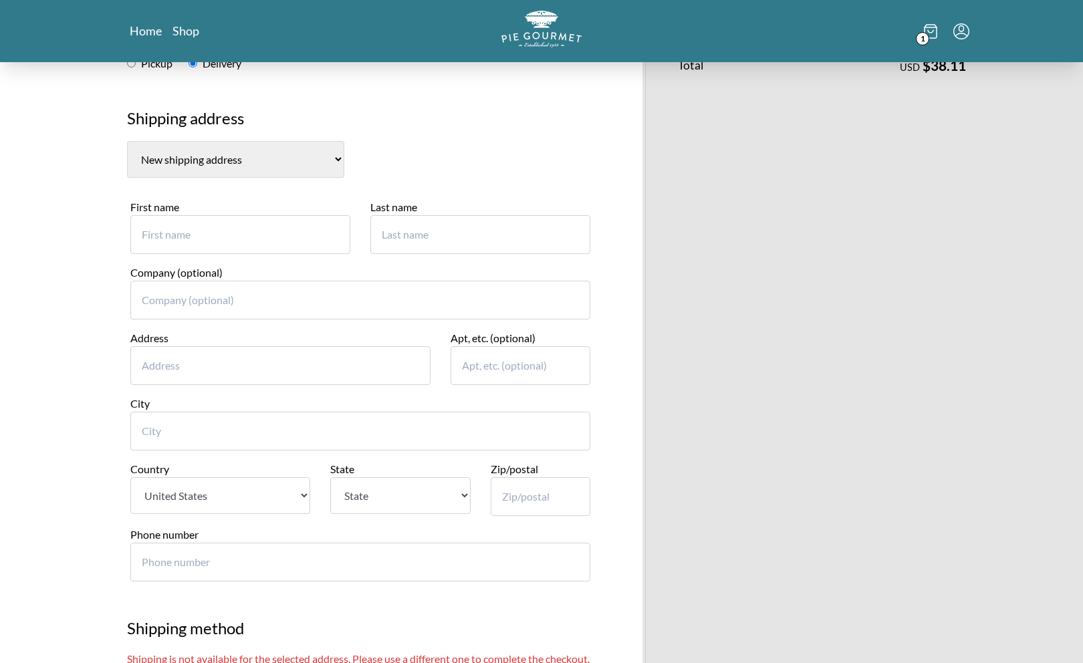
scroll to position [245, 0]
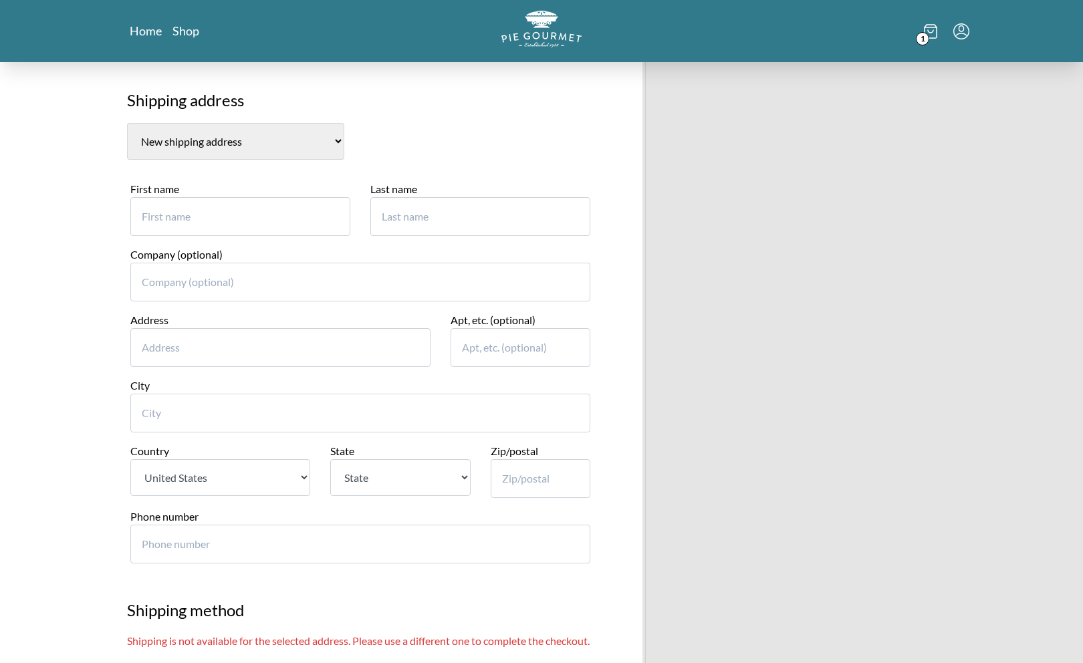
click at [259, 217] on div "First name" at bounding box center [240, 214] width 240 height 66
select select "2"
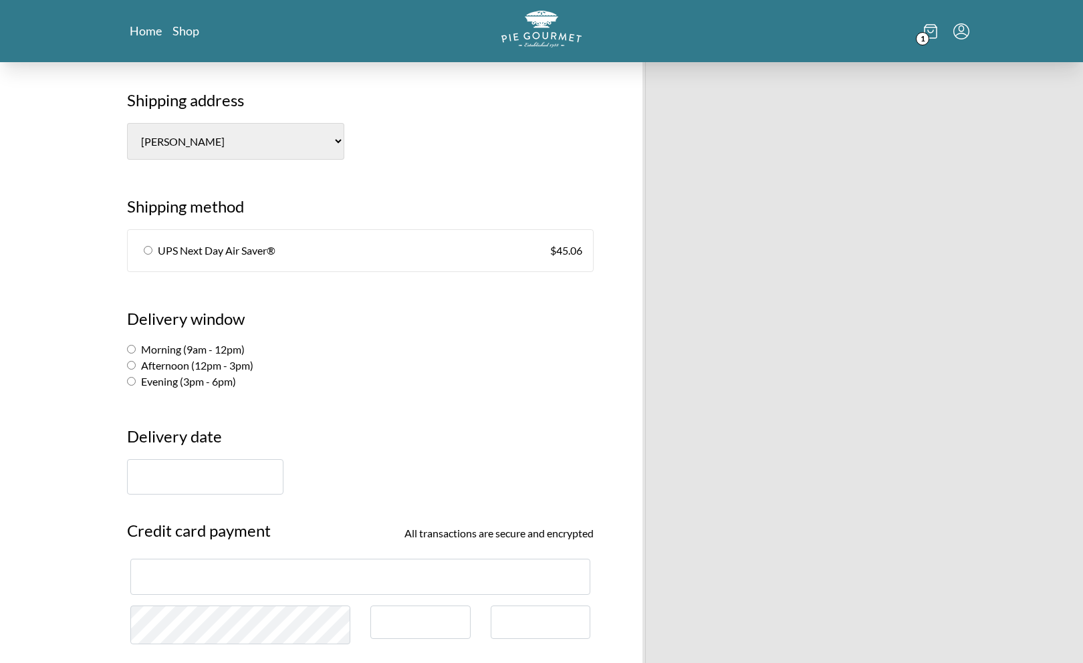
click at [155, 230] on link "UPS Next Day Air Saver® $ 45.06" at bounding box center [360, 250] width 465 height 41
radio input "true"
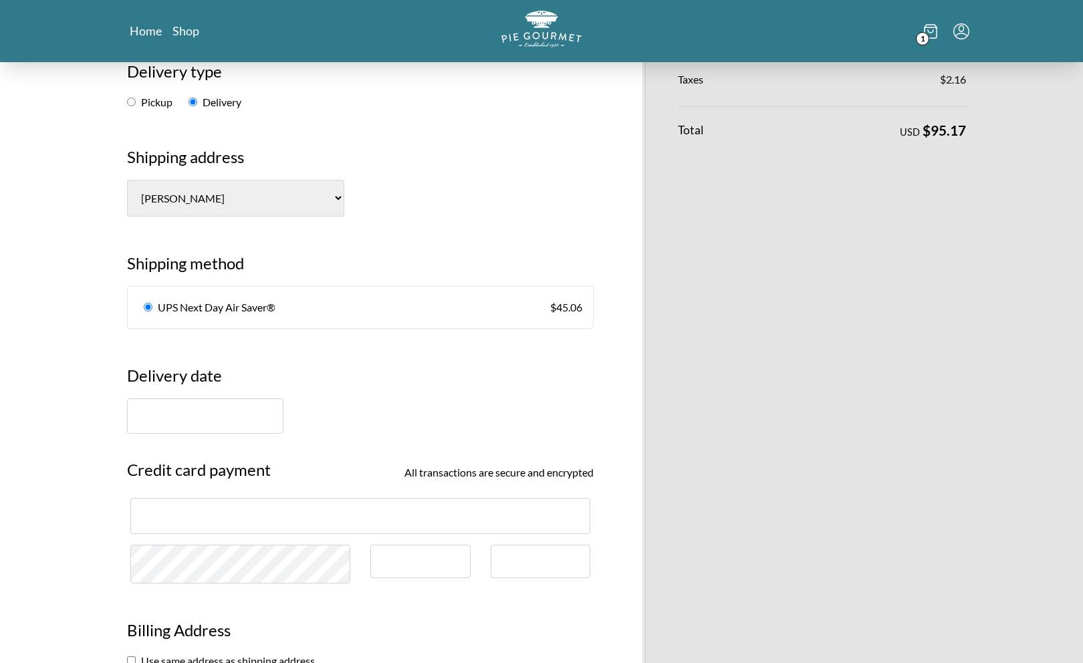
scroll to position [194, 0]
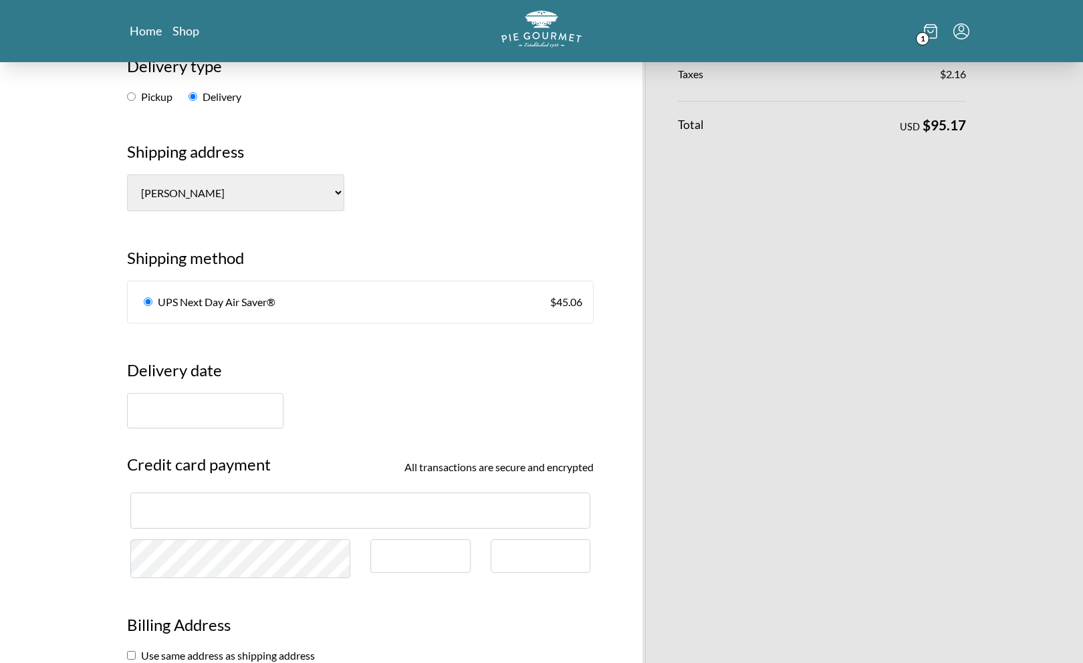
click at [155, 399] on input "text" at bounding box center [205, 410] width 156 height 35
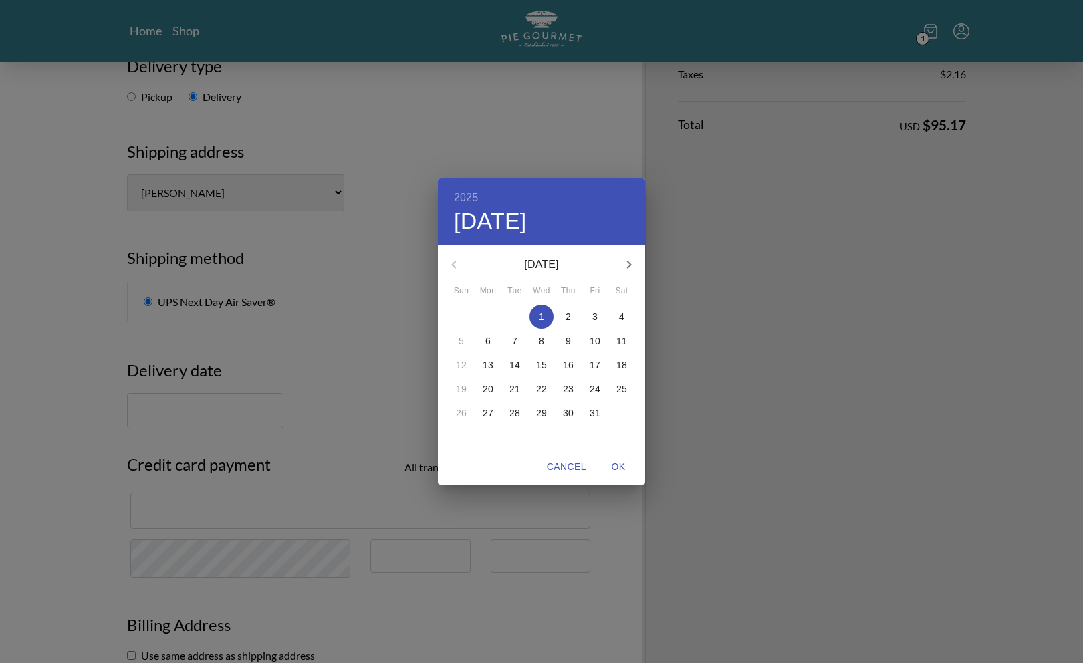
click at [574, 313] on span "2" at bounding box center [568, 316] width 24 height 13
click at [624, 467] on span "OK" at bounding box center [619, 467] width 32 height 17
type input "[DATE]"
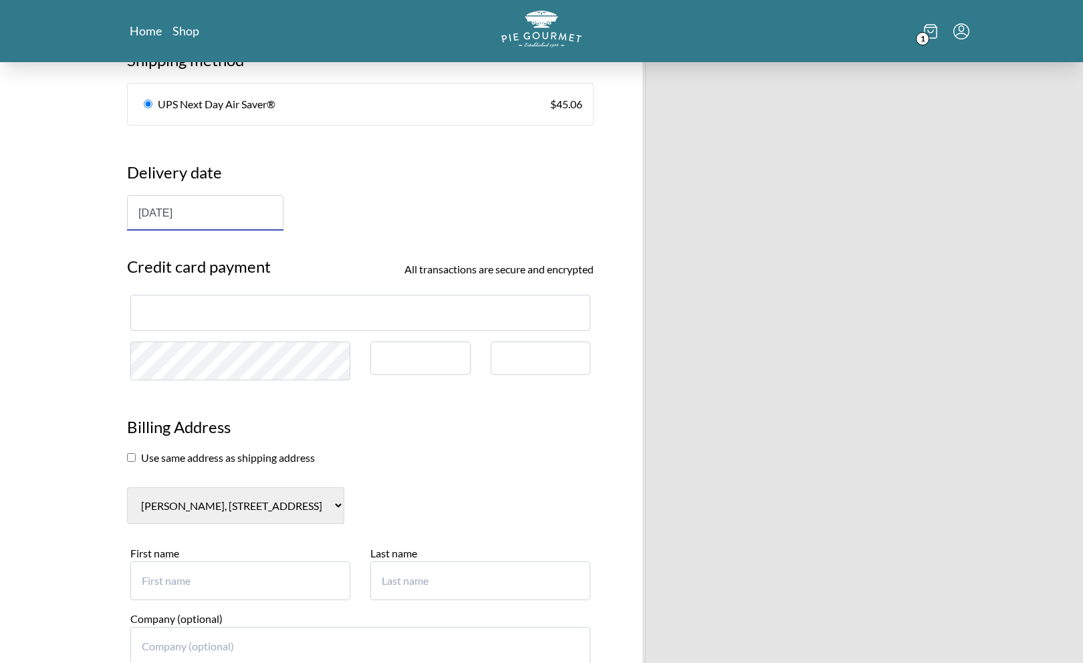
scroll to position [398, 0]
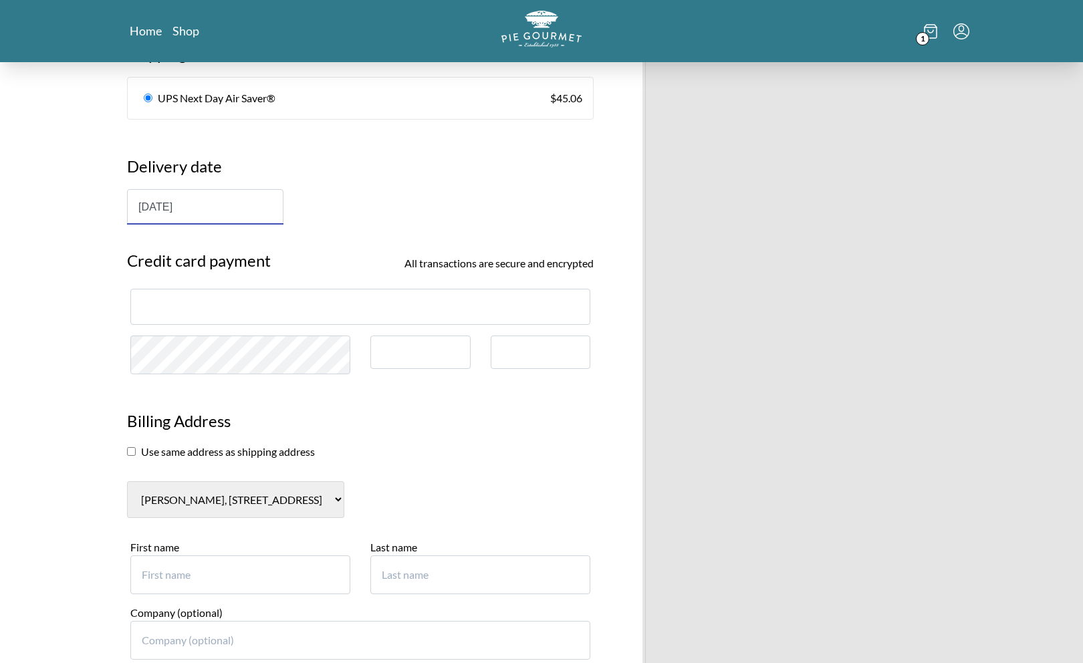
click at [325, 294] on div at bounding box center [360, 306] width 460 height 35
type input "[PERSON_NAME]"
type input "Ogolo"
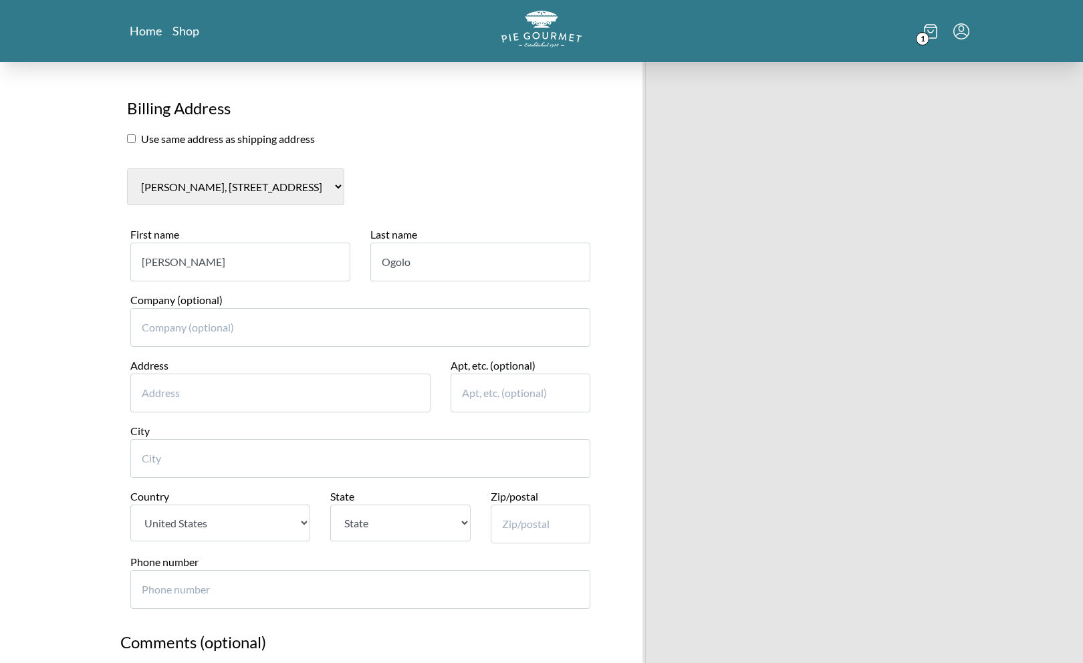
scroll to position [710, 0]
type input "[STREET_ADDRESS]"
type input "[GEOGRAPHIC_DATA]"
select select "VA"
type input "22180"
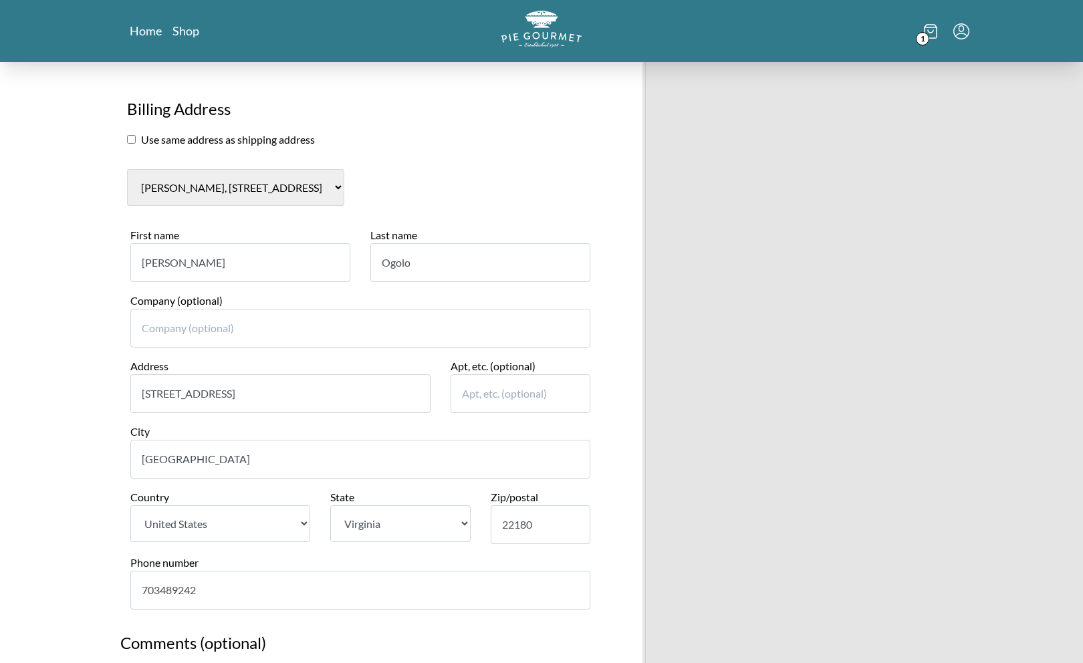
type input "703489242"
click at [555, 375] on input "Apt, etc. (optional)" at bounding box center [521, 394] width 140 height 39
type input "4"
click at [528, 375] on input "4" at bounding box center [521, 394] width 140 height 39
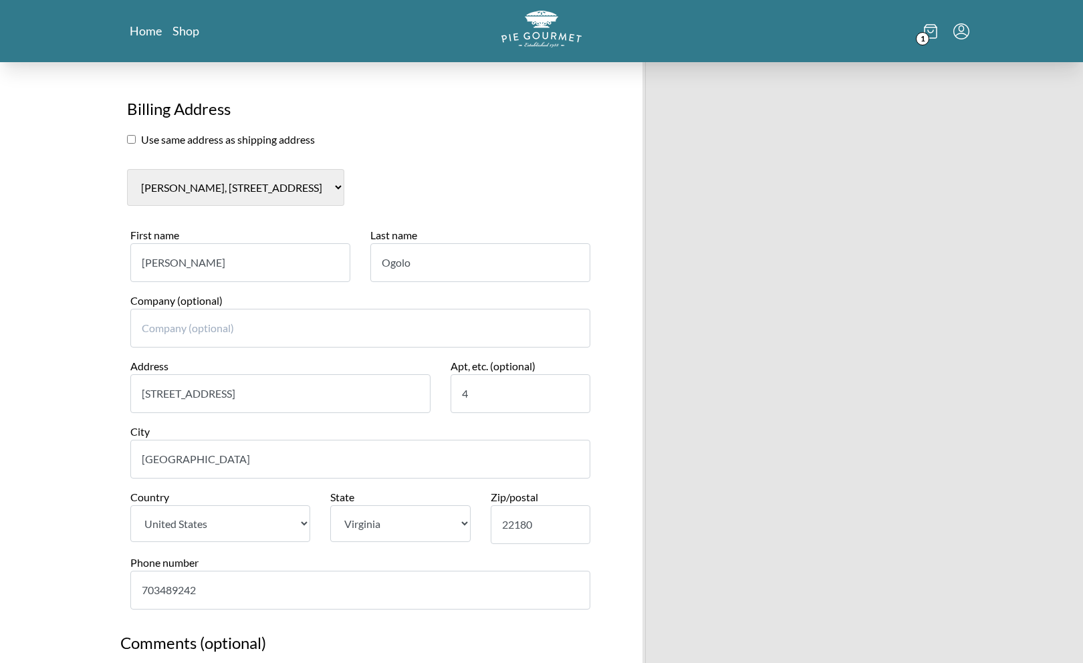
click at [528, 375] on input "4" at bounding box center [521, 394] width 140 height 39
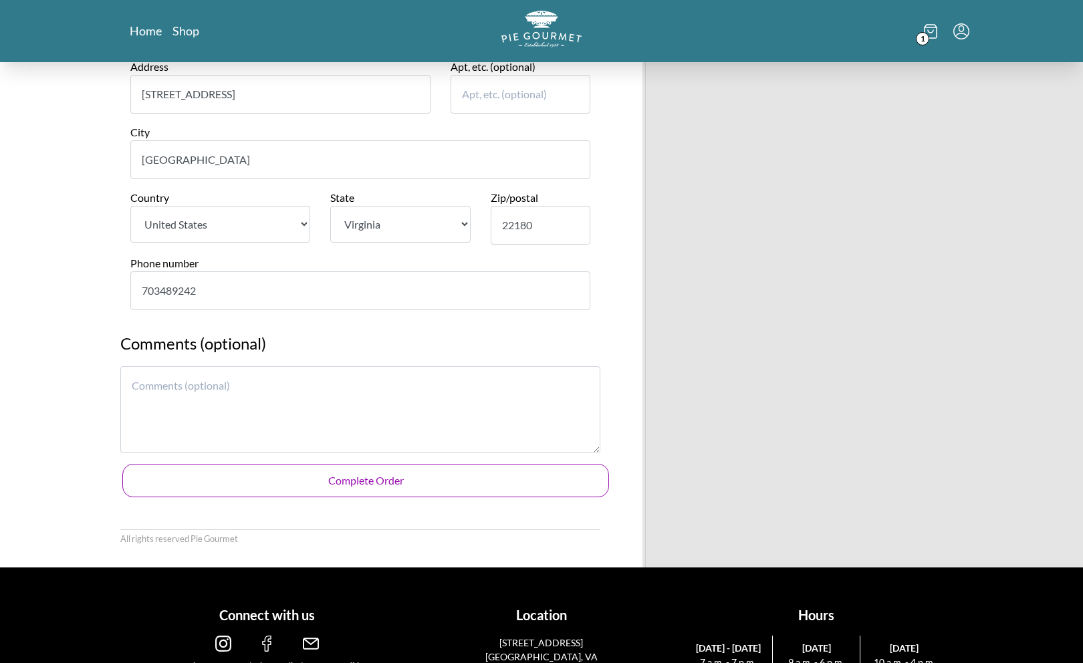
click at [467, 464] on button "Complete Order" at bounding box center [365, 480] width 487 height 33
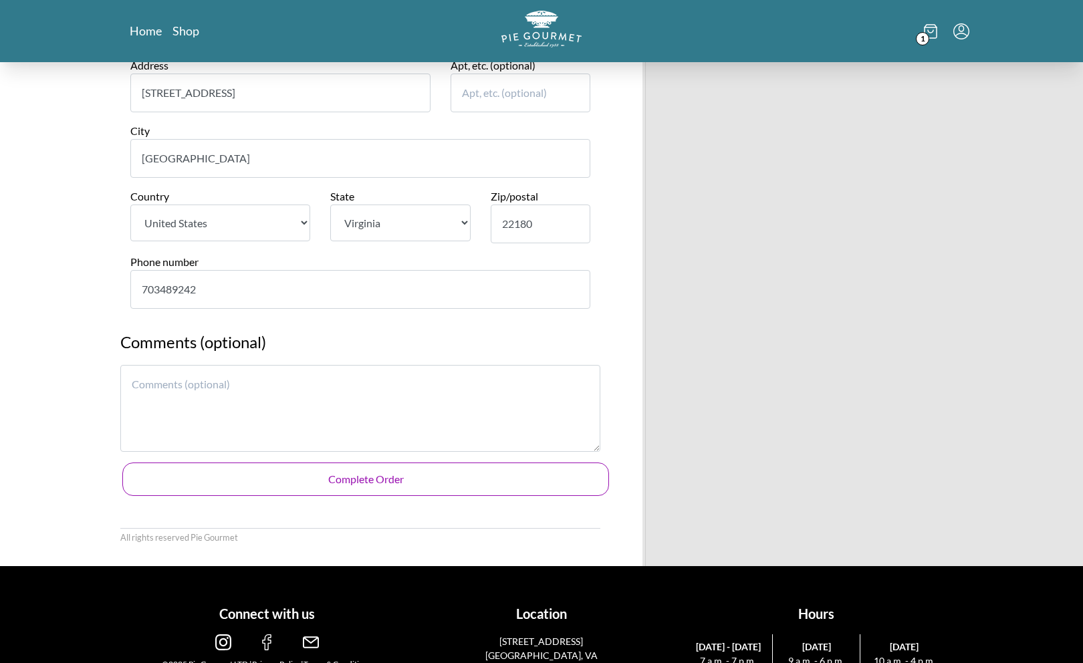
scroll to position [1010, 0]
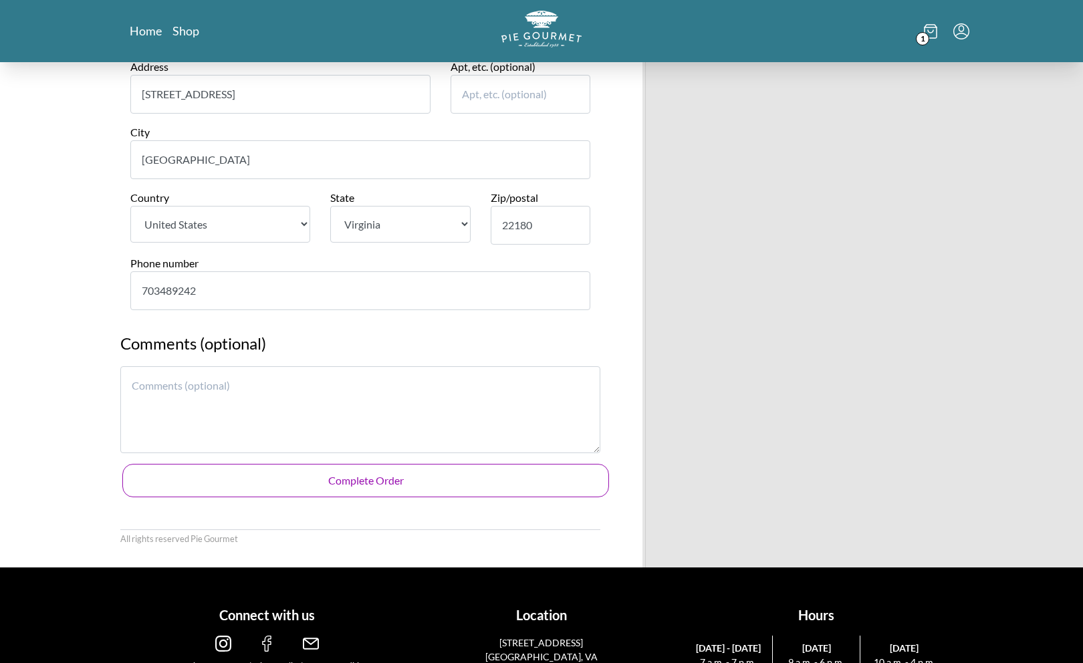
click at [378, 464] on button "Complete Order" at bounding box center [365, 480] width 487 height 33
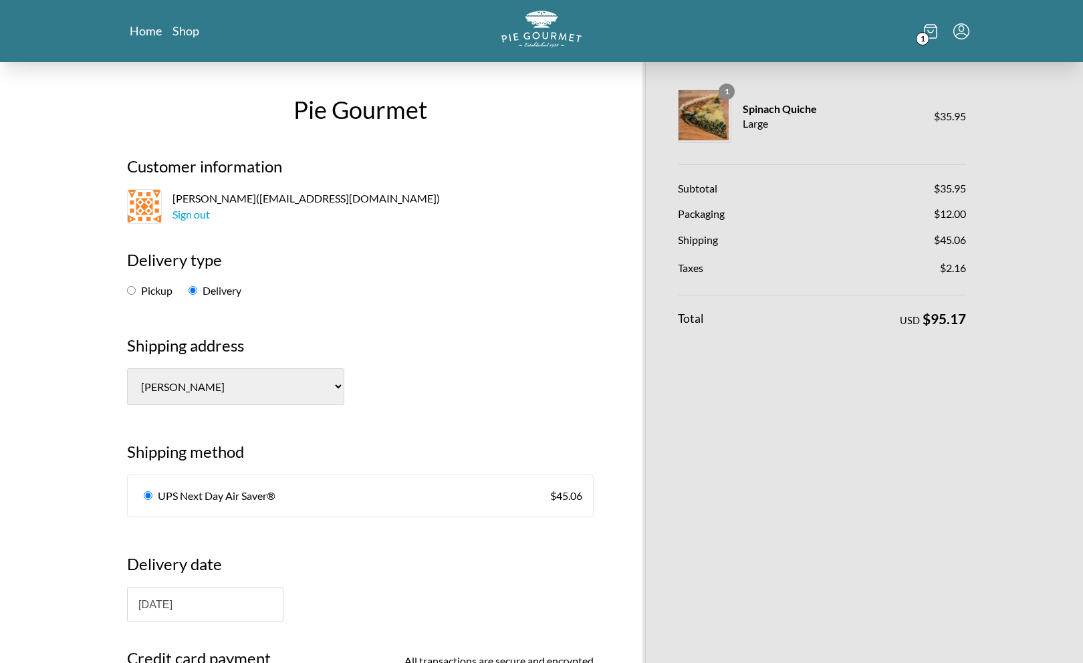
scroll to position [0, 0]
click at [955, 37] on icon "Menu" at bounding box center [962, 31] width 16 height 16
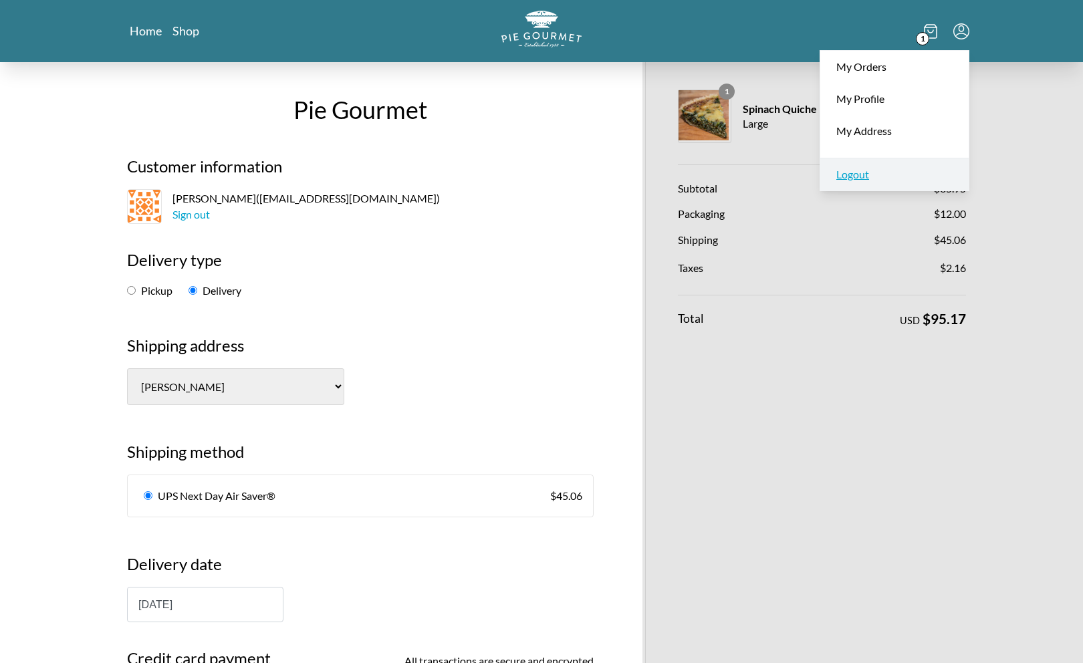
click at [910, 168] on link "Logout" at bounding box center [895, 174] width 148 height 33
